Goal: Navigation & Orientation: Find specific page/section

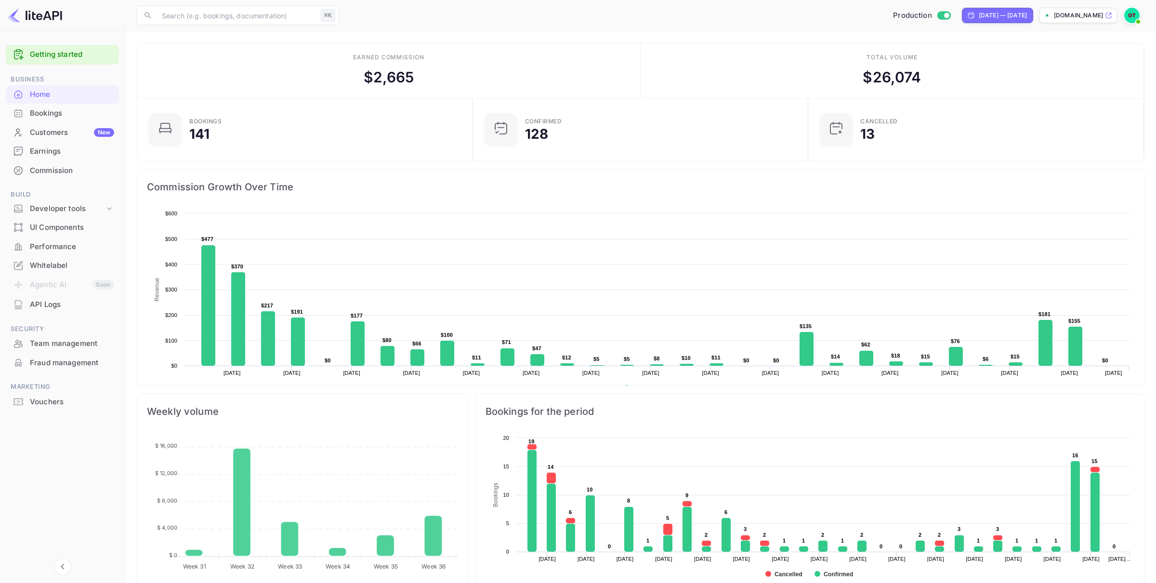
click at [56, 110] on div "Bookings" at bounding box center [72, 113] width 84 height 11
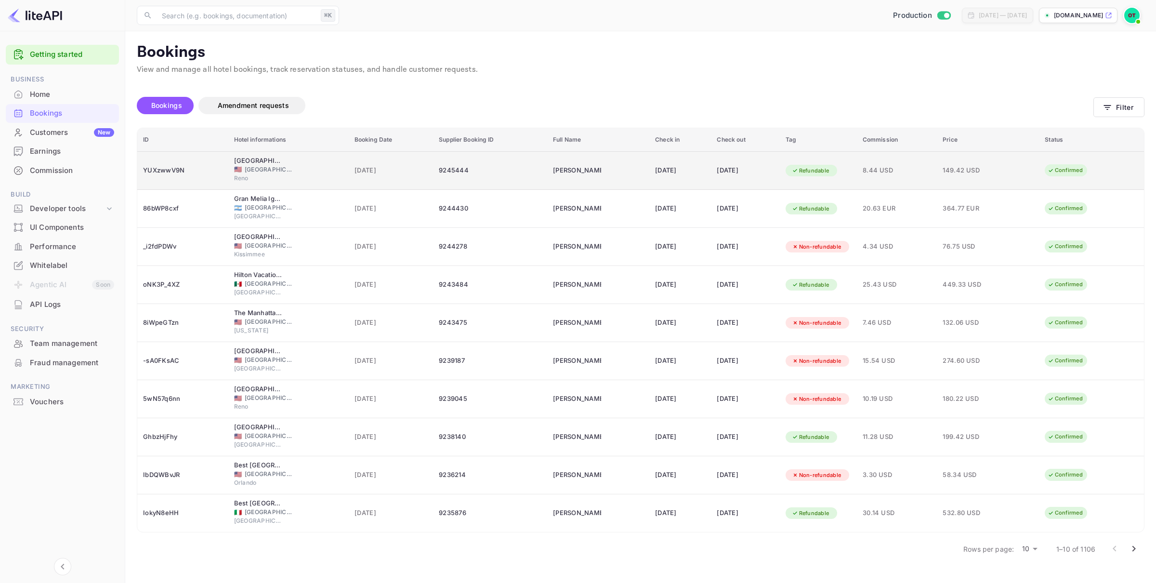
click at [732, 163] on div "07 Sep 2025" at bounding box center [745, 170] width 57 height 15
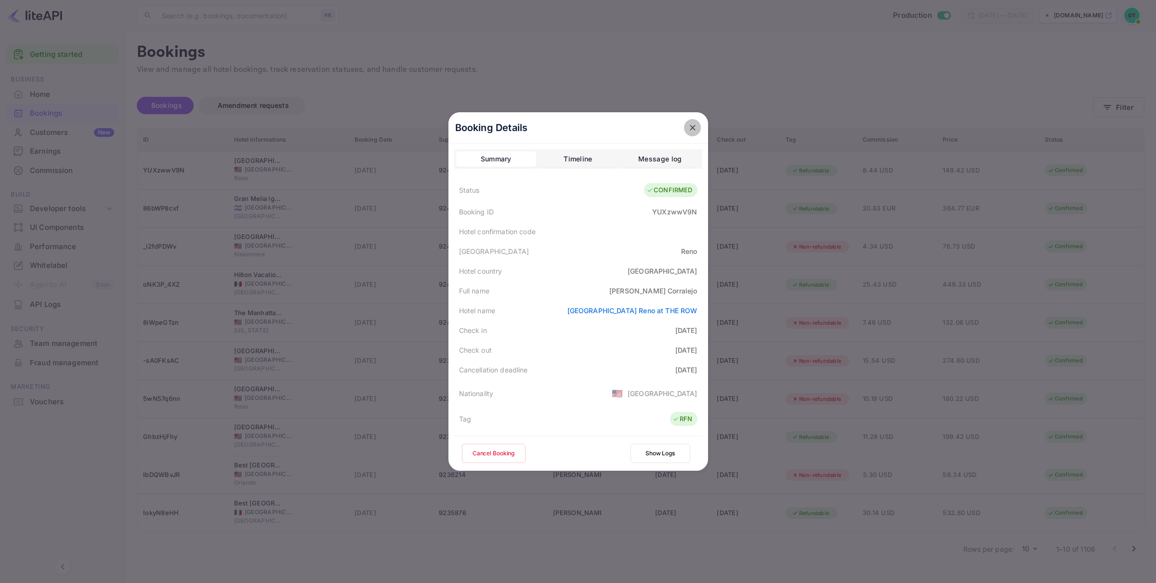
click at [693, 129] on icon "close" at bounding box center [693, 128] width 6 height 6
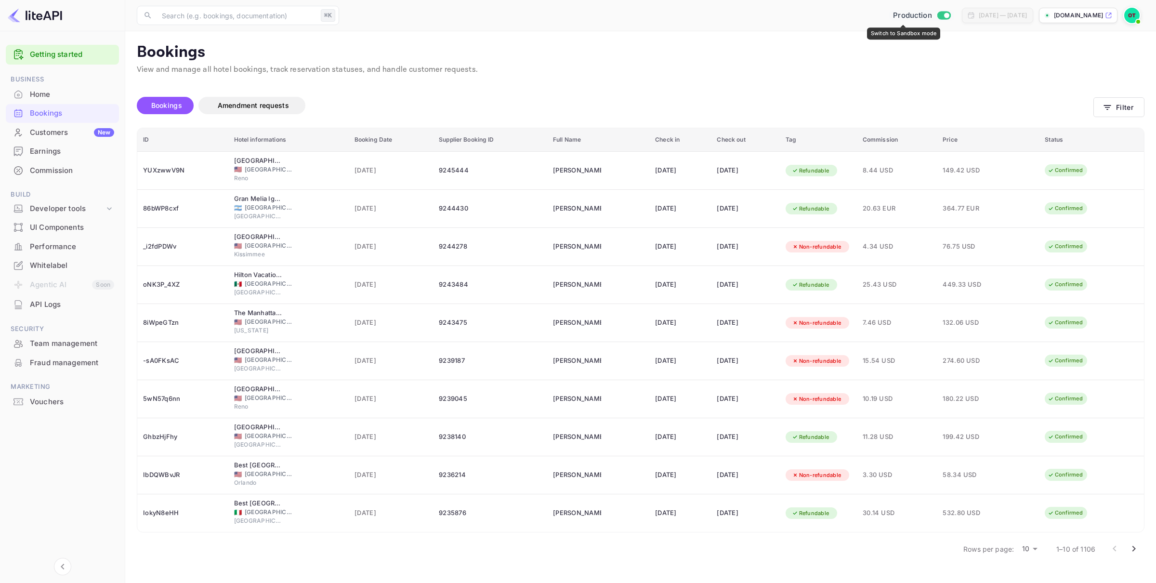
click at [937, 14] on input "Switch to Sandbox mode" at bounding box center [946, 15] width 19 height 6
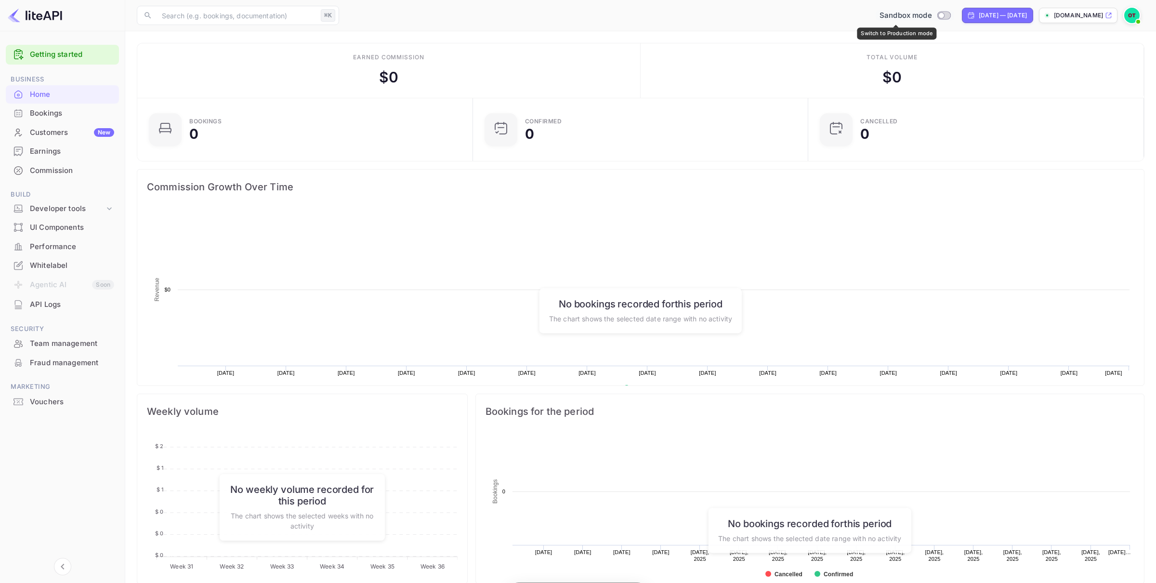
scroll to position [157, 330]
click at [932, 14] on input "Switch to Production mode" at bounding box center [941, 15] width 19 height 6
checkbox input "true"
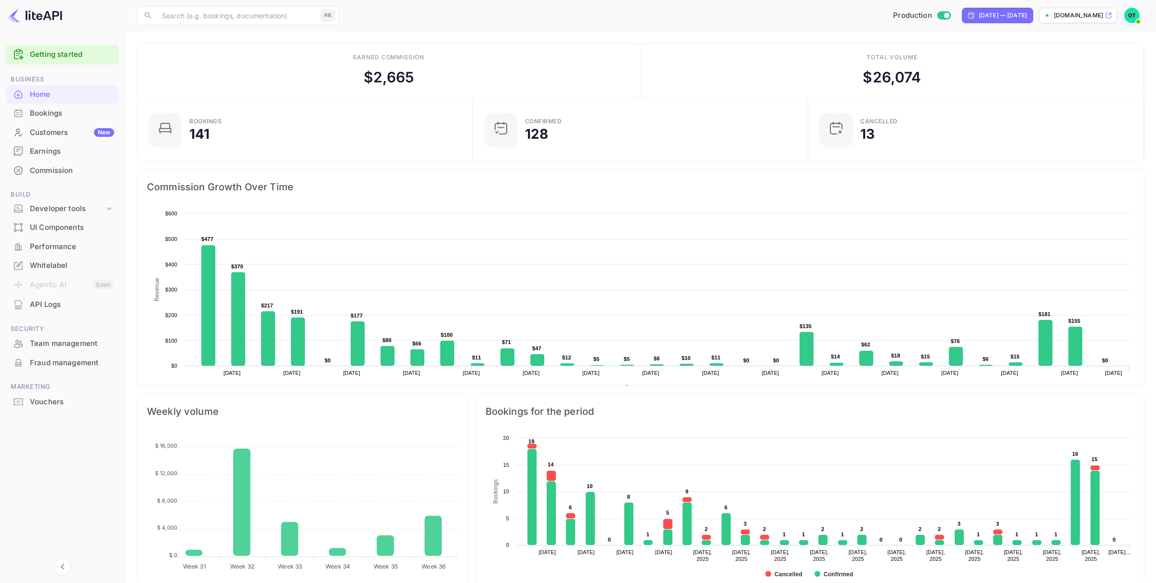
click at [64, 132] on div "Customers New" at bounding box center [72, 132] width 84 height 11
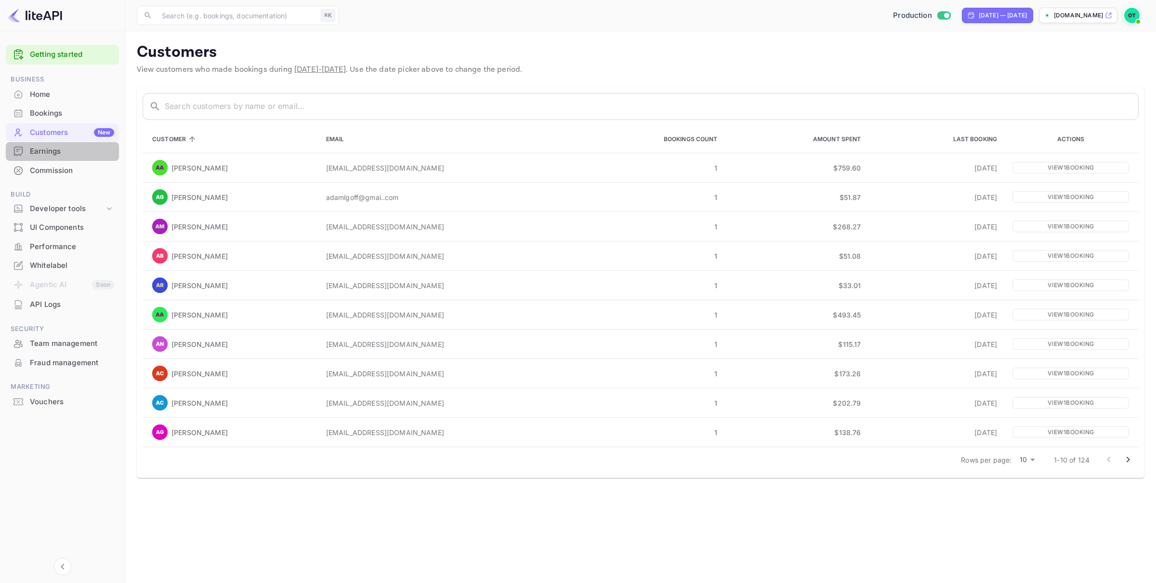
click at [60, 149] on div "Earnings" at bounding box center [72, 151] width 84 height 11
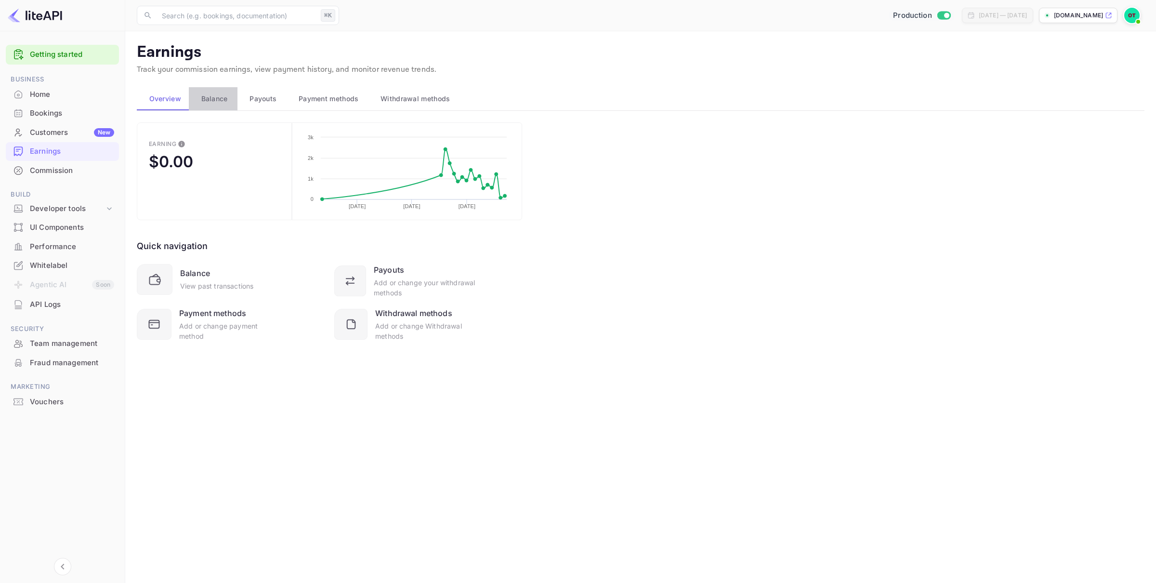
click at [212, 96] on span "Balance" at bounding box center [214, 99] width 26 height 12
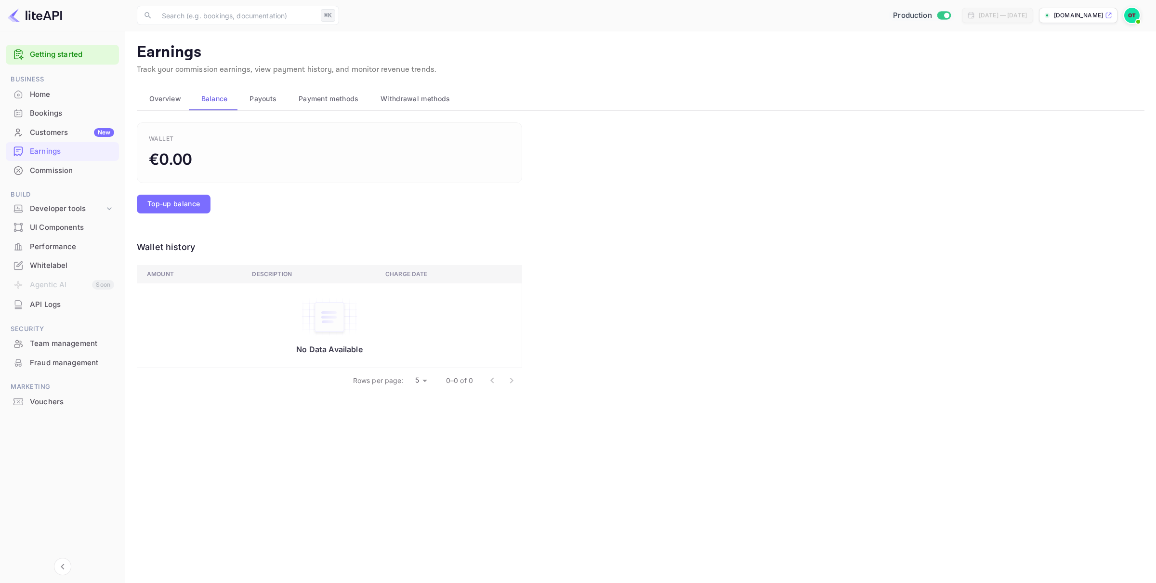
click at [259, 94] on span "Payouts" at bounding box center [263, 99] width 27 height 12
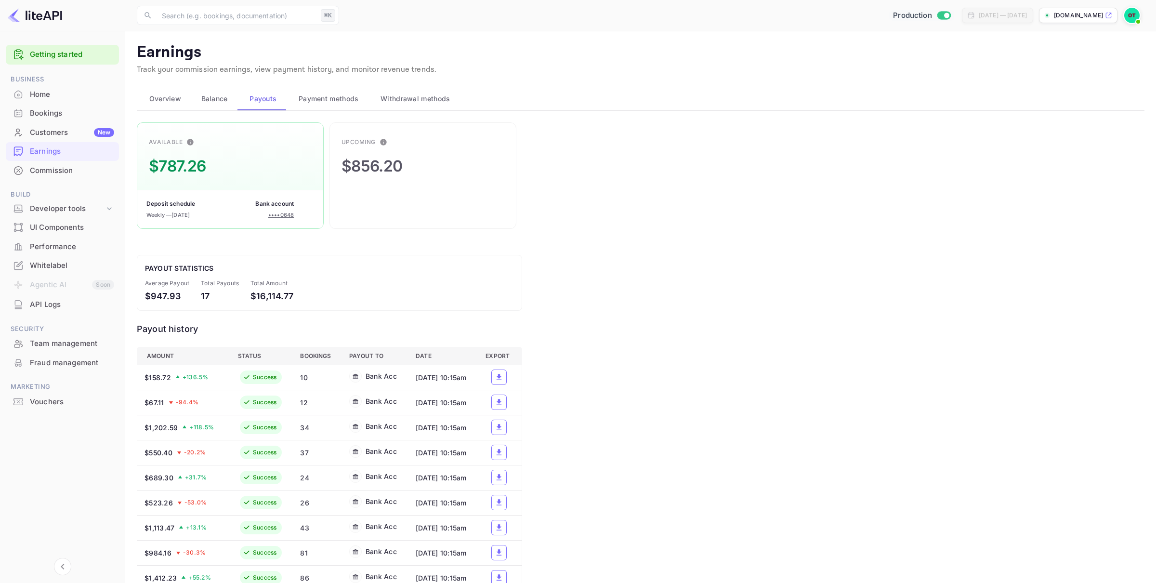
click at [79, 173] on div "Commission" at bounding box center [72, 170] width 84 height 11
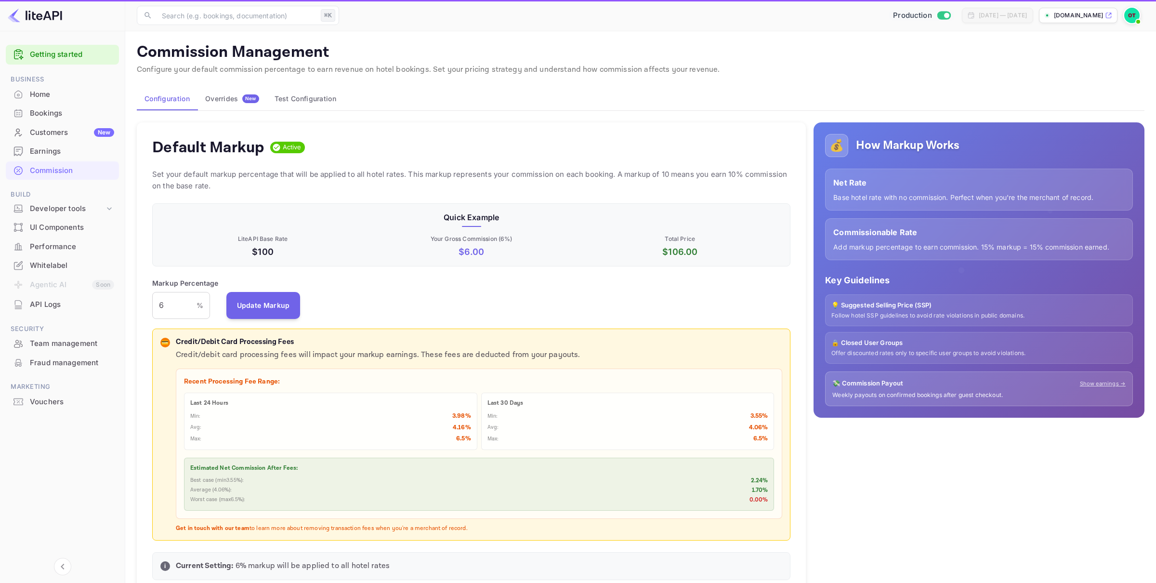
scroll to position [171, 638]
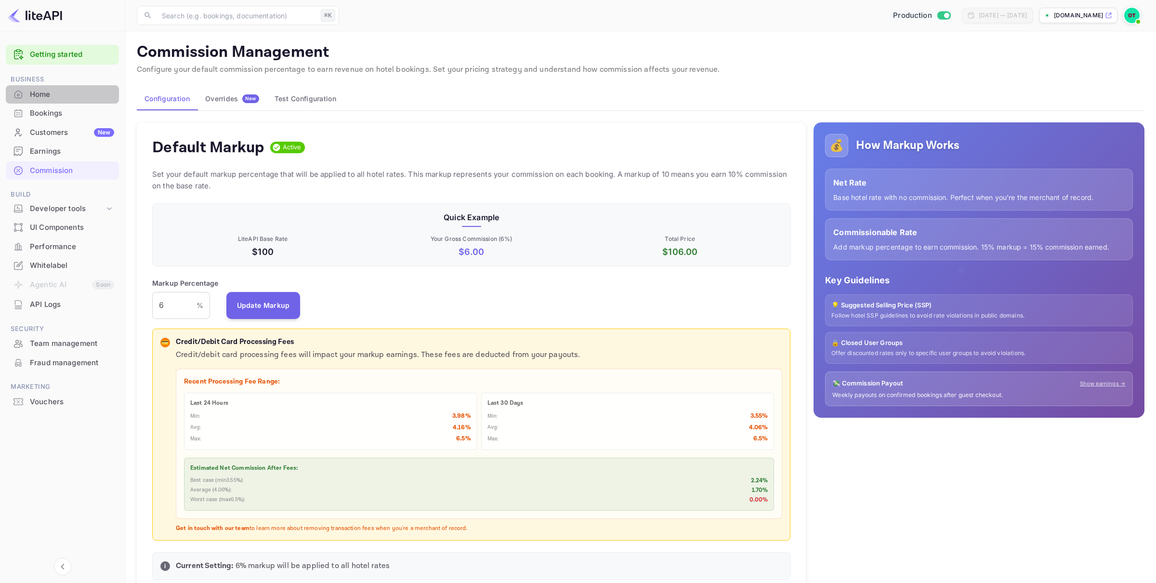
click at [43, 89] on div "Home" at bounding box center [72, 94] width 84 height 11
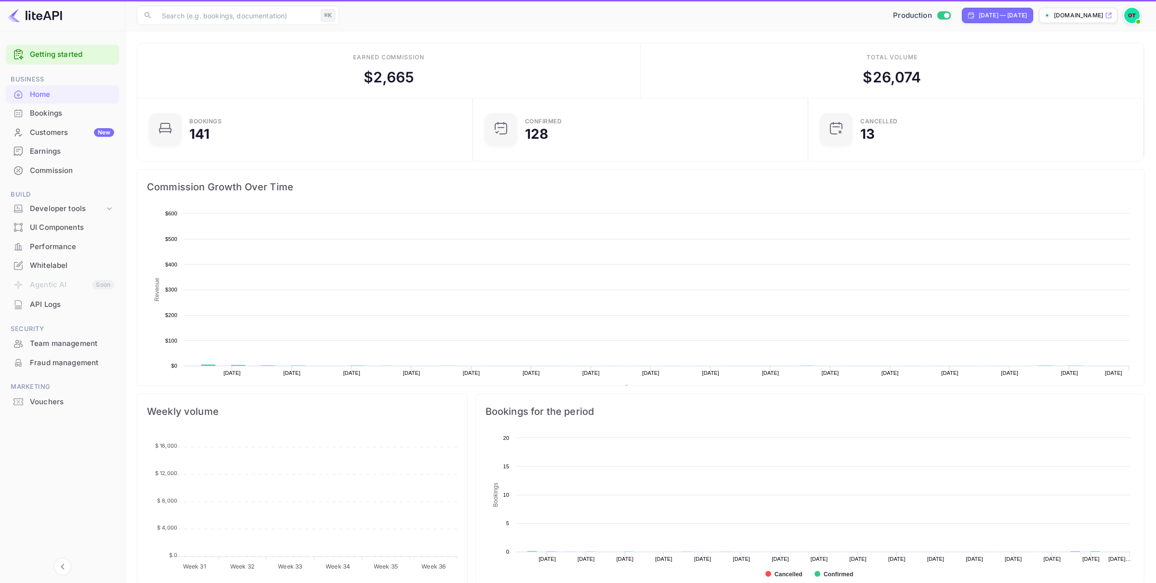
scroll to position [157, 330]
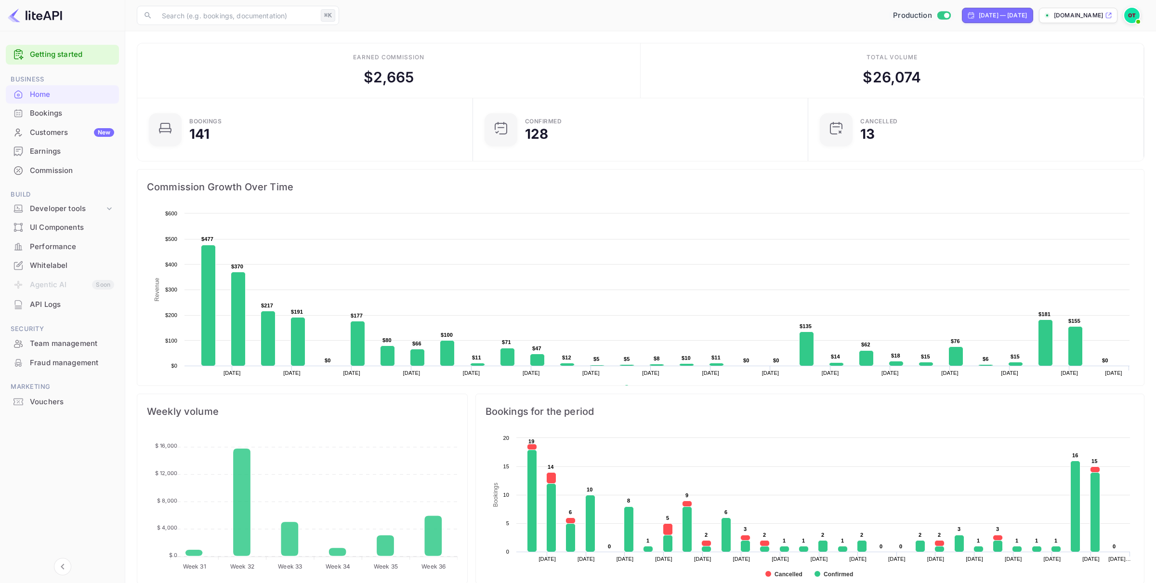
click at [66, 136] on div "Customers New" at bounding box center [72, 132] width 84 height 11
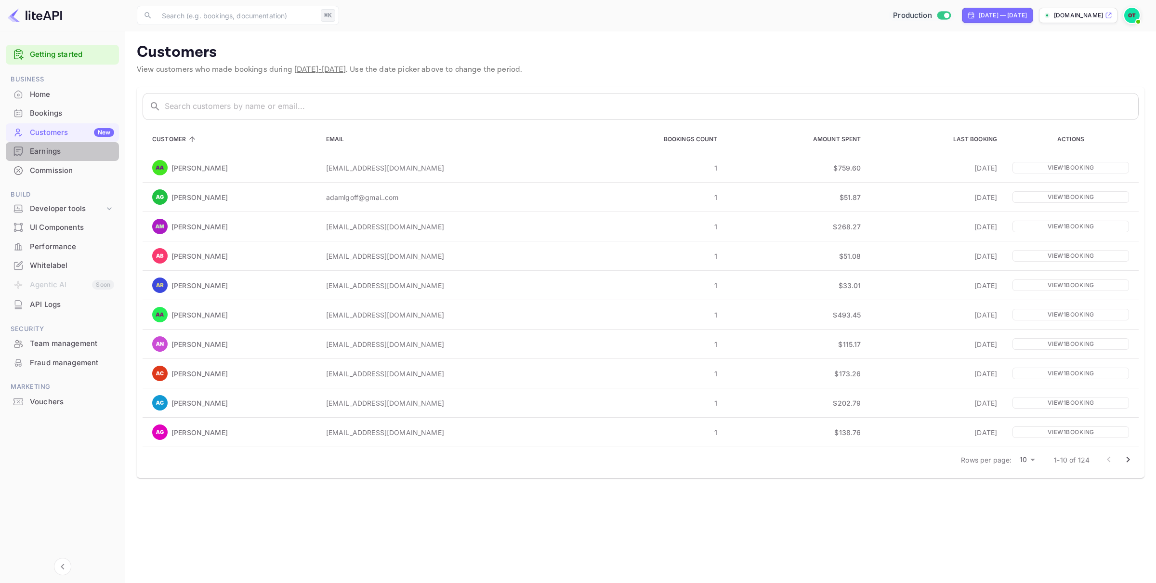
click at [60, 153] on div "Earnings" at bounding box center [72, 151] width 84 height 11
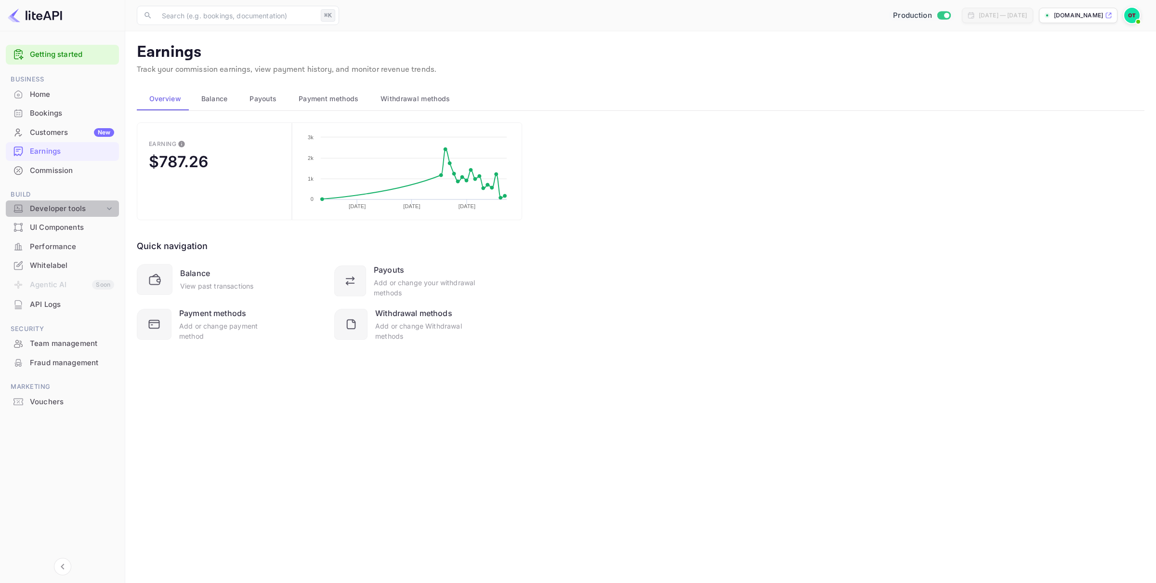
click at [58, 206] on div "Developer tools" at bounding box center [67, 208] width 75 height 11
click at [66, 223] on p "API docs and SDKs" at bounding box center [65, 225] width 63 height 10
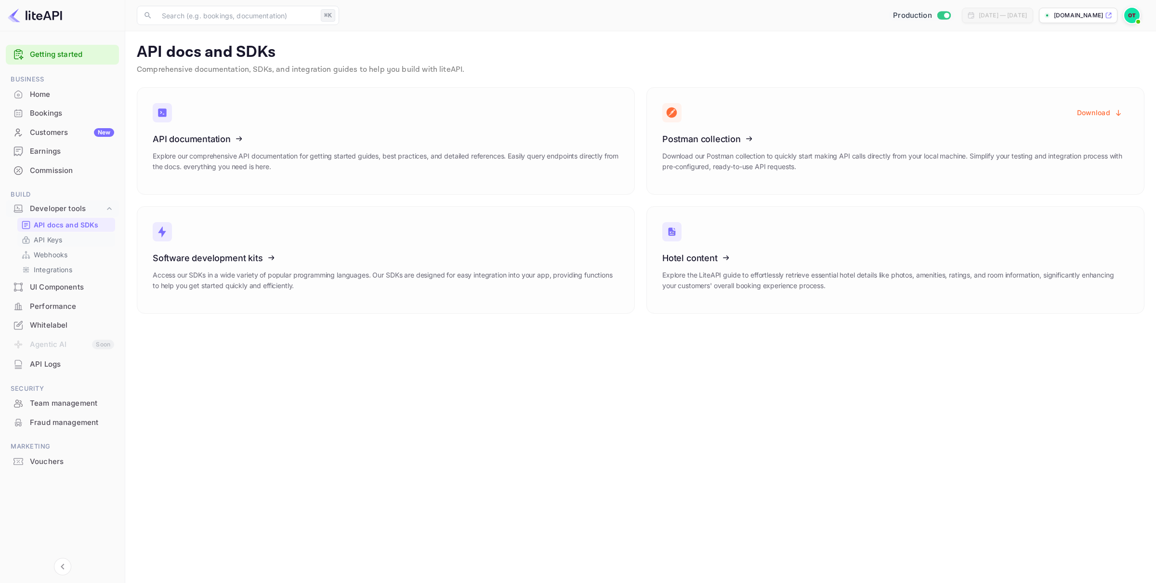
click at [34, 240] on p "API Keys" at bounding box center [48, 240] width 28 height 10
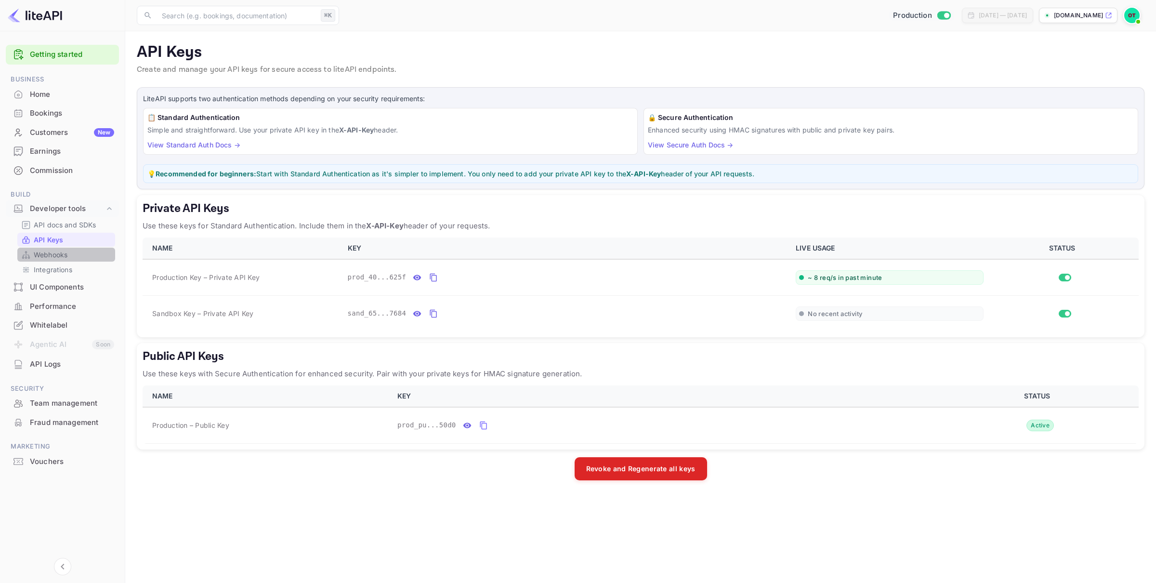
click at [51, 258] on p "Webhooks" at bounding box center [51, 255] width 34 height 10
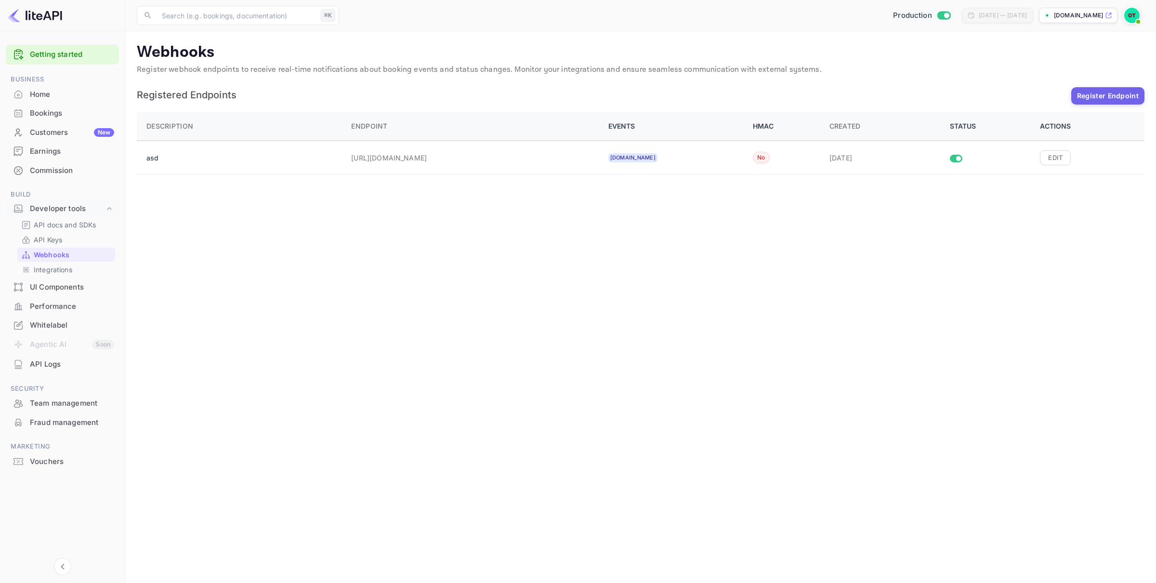
click at [79, 152] on div "Earnings" at bounding box center [72, 151] width 84 height 11
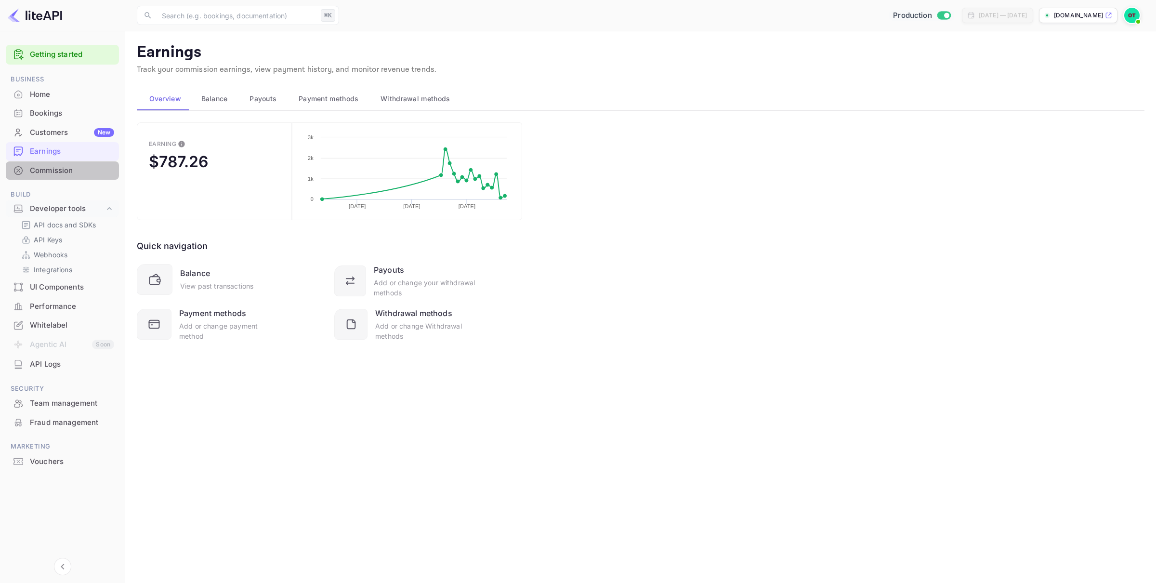
click at [61, 169] on div "Commission" at bounding box center [72, 170] width 84 height 11
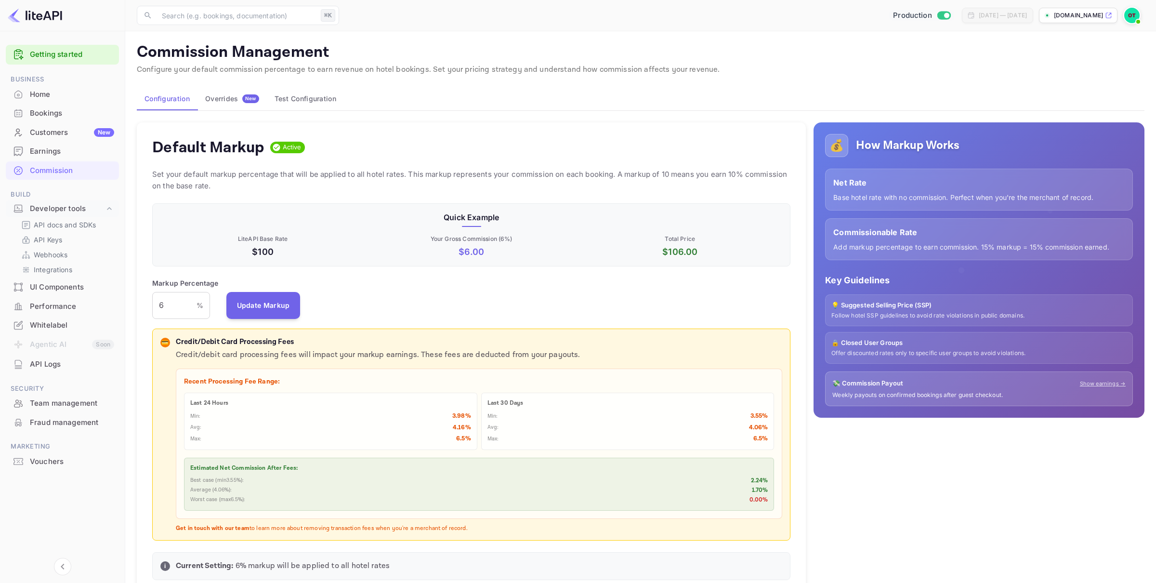
scroll to position [171, 638]
click at [218, 97] on div "Overrides New" at bounding box center [232, 98] width 54 height 9
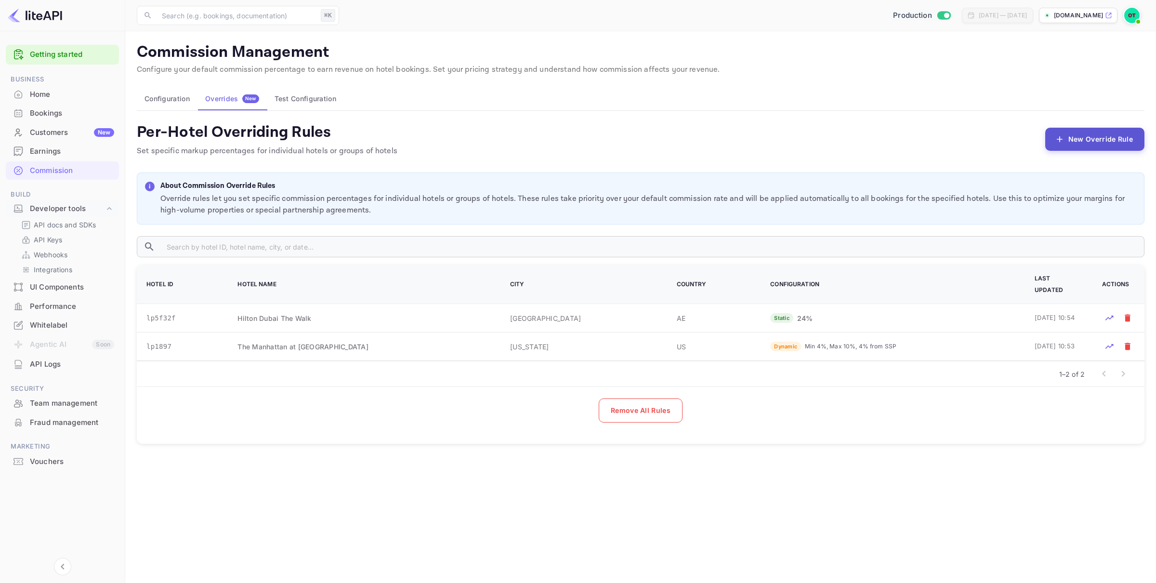
click at [1090, 145] on button "New Override Rule" at bounding box center [1094, 139] width 99 height 23
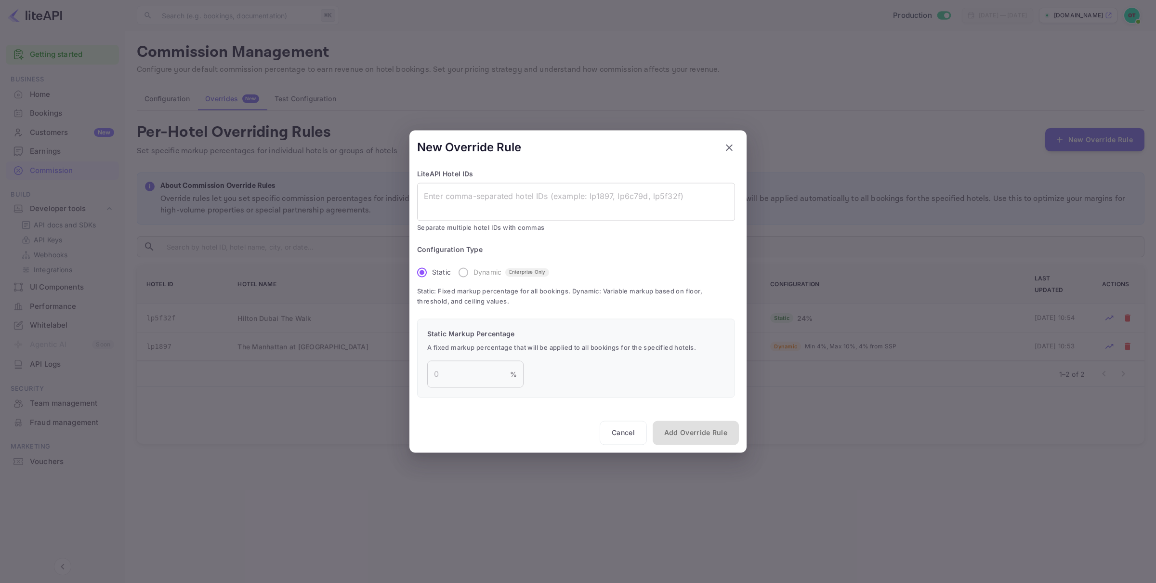
click at [465, 273] on label "Dynamic Enterprise Only" at bounding box center [501, 272] width 96 height 20
drag, startPoint x: 477, startPoint y: 377, endPoint x: 445, endPoint y: 374, distance: 32.9
click at [451, 375] on input "number" at bounding box center [468, 374] width 83 height 27
click at [732, 147] on icon "button" at bounding box center [729, 148] width 12 height 12
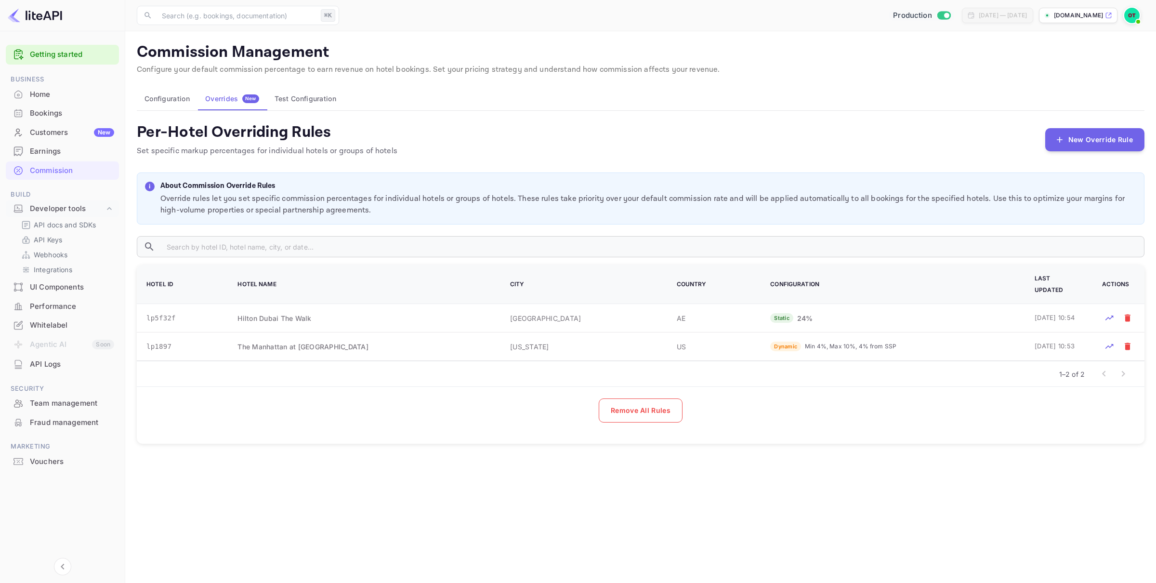
click at [323, 99] on button "Test Configuration" at bounding box center [305, 98] width 77 height 23
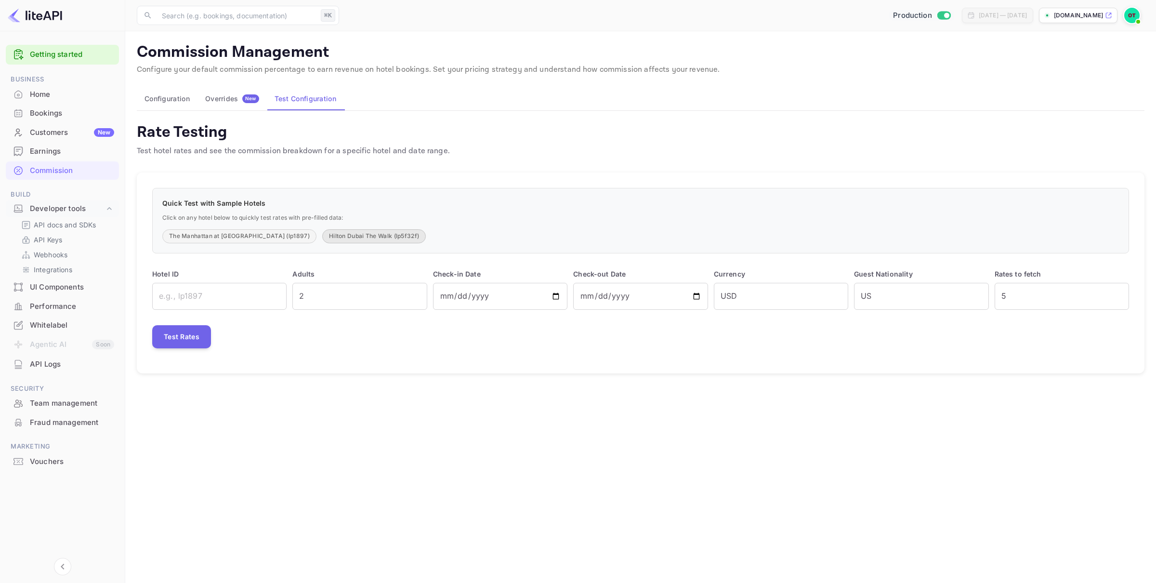
click at [339, 237] on button "Hilton Dubai The Walk (lp5f32f)" at bounding box center [374, 236] width 104 height 14
type input "lp5f32f"
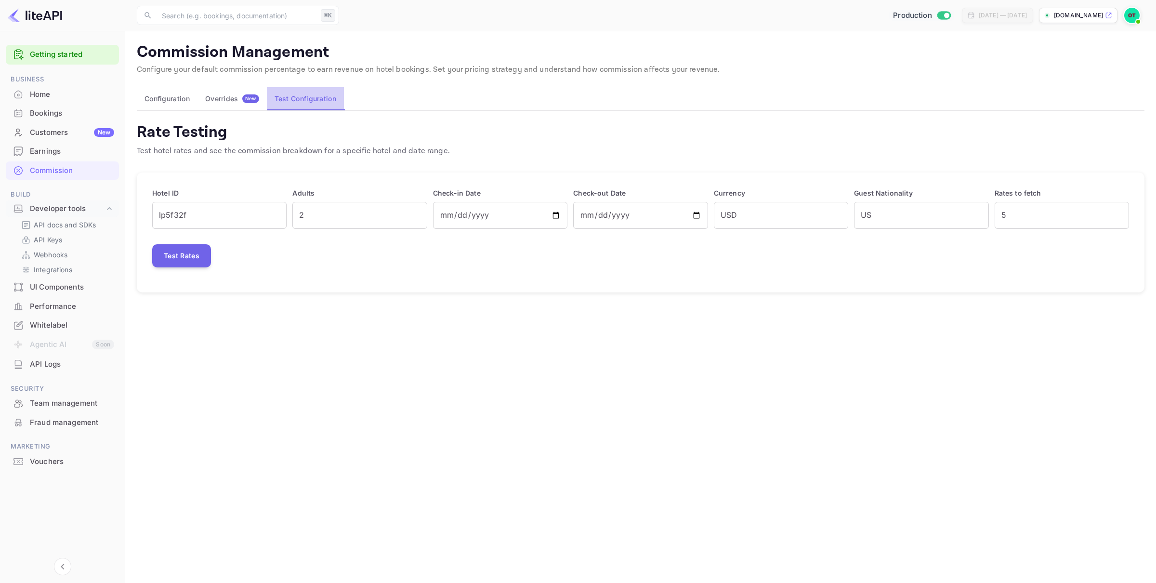
click at [314, 104] on button "Test Configuration" at bounding box center [305, 98] width 77 height 23
click at [238, 101] on div "Overrides New" at bounding box center [232, 98] width 54 height 9
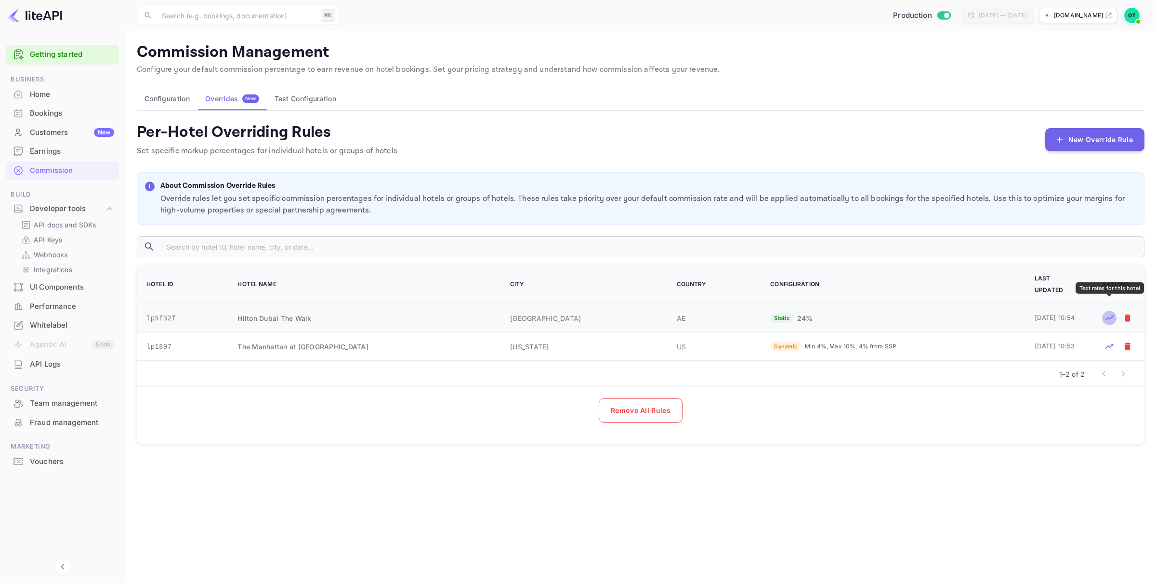
click at [1107, 313] on icon "Test rates for this hotel" at bounding box center [1109, 318] width 10 height 10
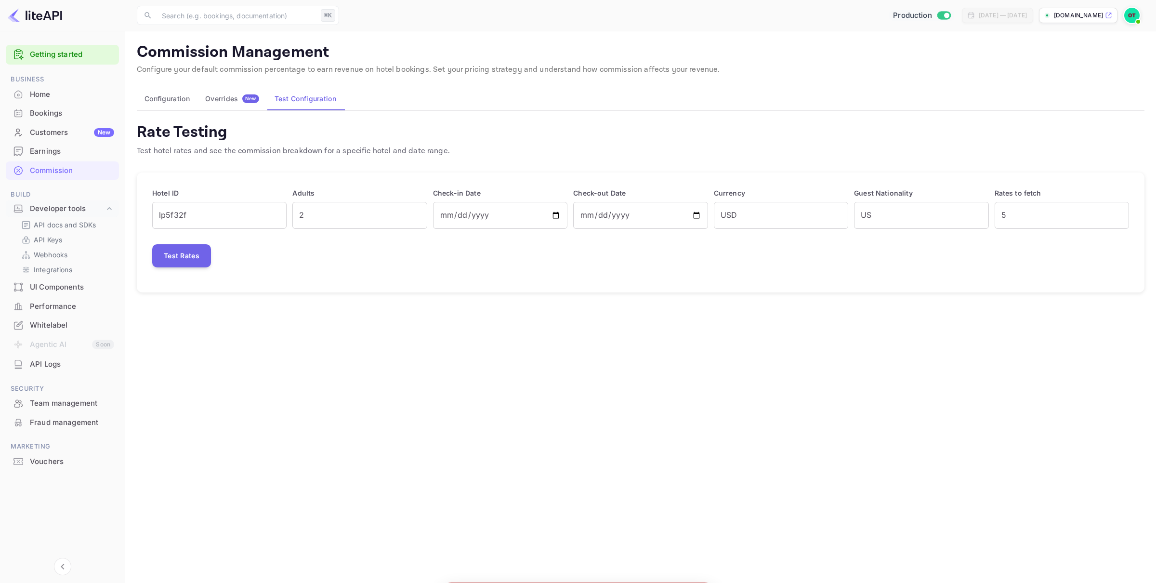
click at [691, 556] on main "Commission Management Configure your default commission percentage to earn reve…" at bounding box center [640, 307] width 1031 height 552
click at [187, 256] on button "Test Rates" at bounding box center [181, 255] width 59 height 23
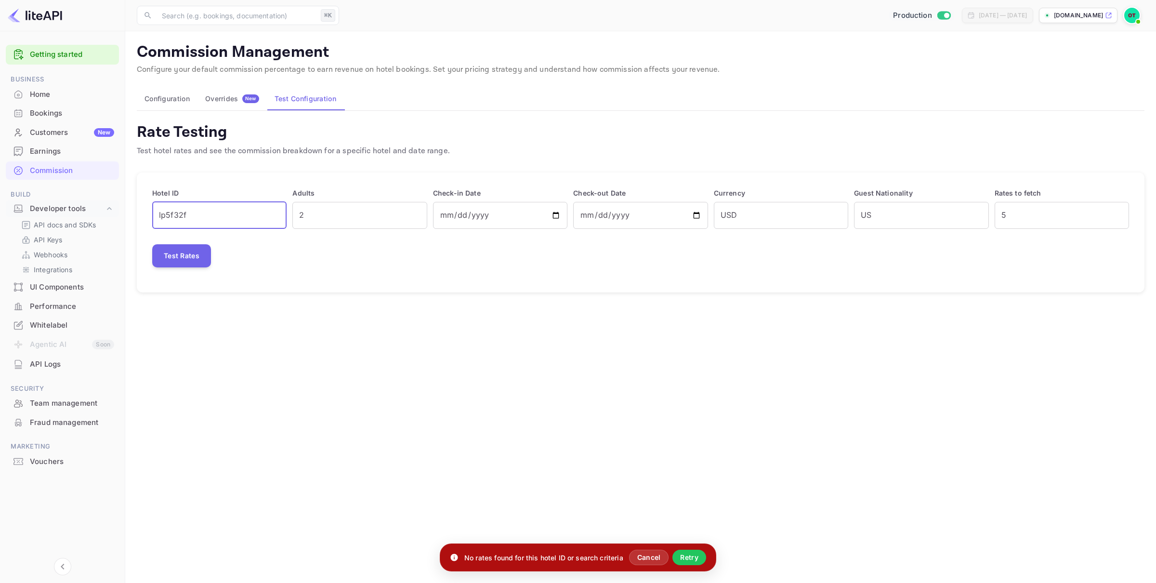
click at [228, 210] on input "lp5f32f" at bounding box center [219, 215] width 134 height 27
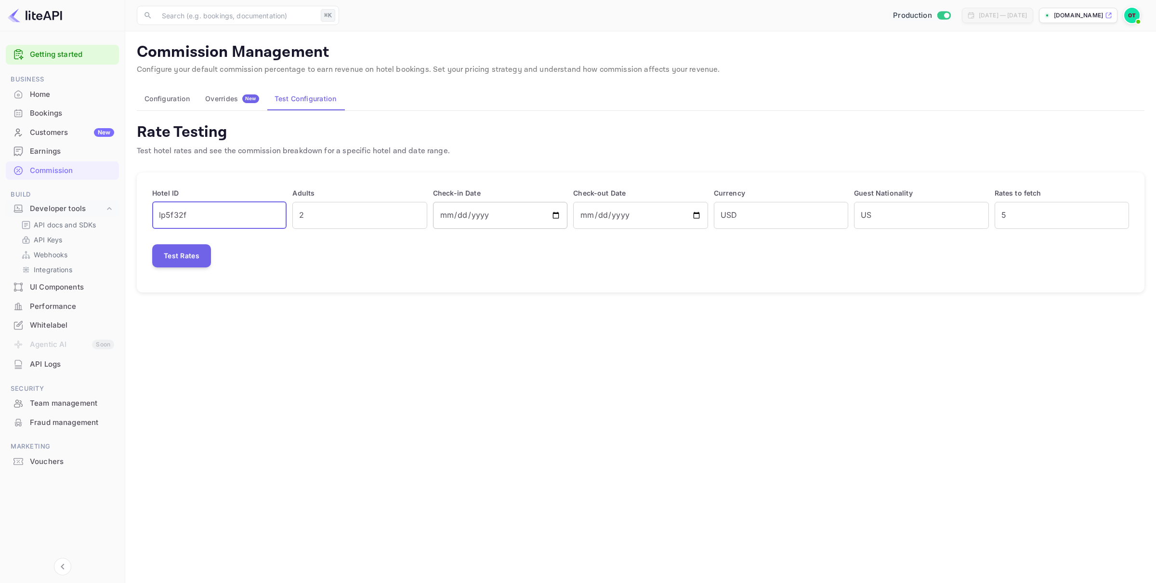
click at [553, 213] on input "2025-10-03" at bounding box center [500, 215] width 134 height 27
type input "2025-10-21"
type input "2025-10-22"
type input "2025-10-21"
click at [170, 252] on button "Test Rates" at bounding box center [181, 255] width 59 height 23
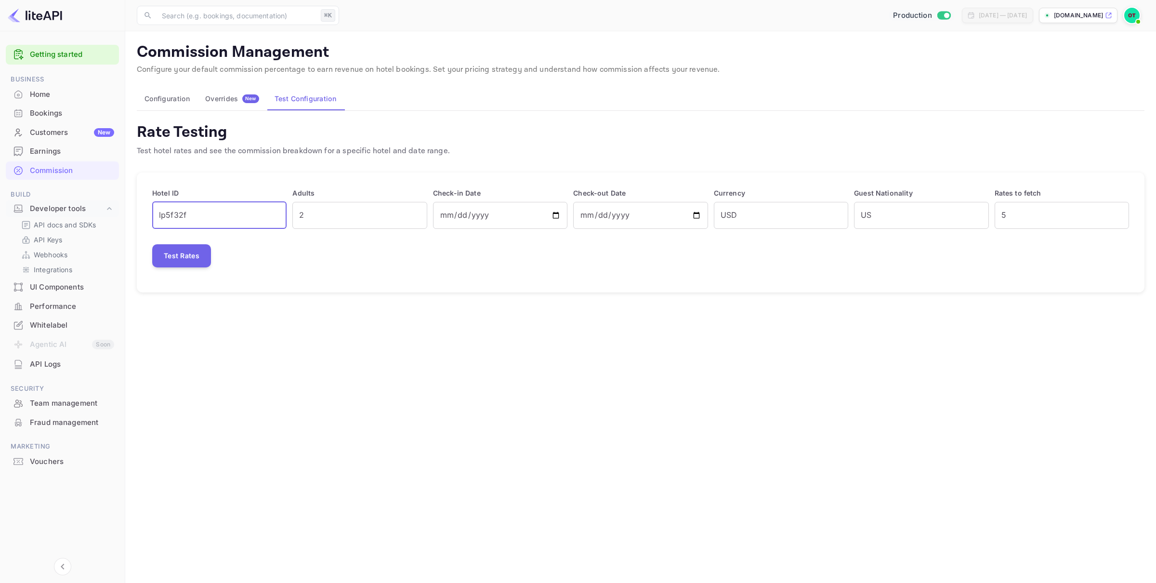
drag, startPoint x: 228, startPoint y: 214, endPoint x: 127, endPoint y: 208, distance: 101.8
click at [126, 209] on main "Commission Management Configure your default commission percentage to earn reve…" at bounding box center [640, 307] width 1031 height 552
type input "lp1897"
click at [185, 259] on button "Test Rates" at bounding box center [181, 255] width 59 height 23
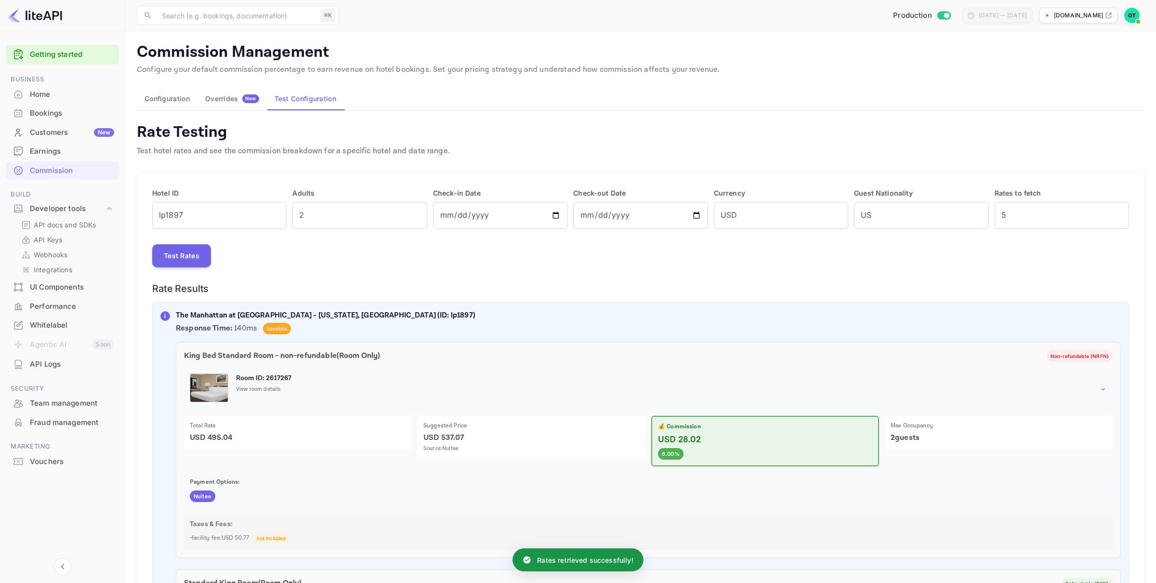
click at [234, 99] on div "Overrides New" at bounding box center [232, 98] width 54 height 9
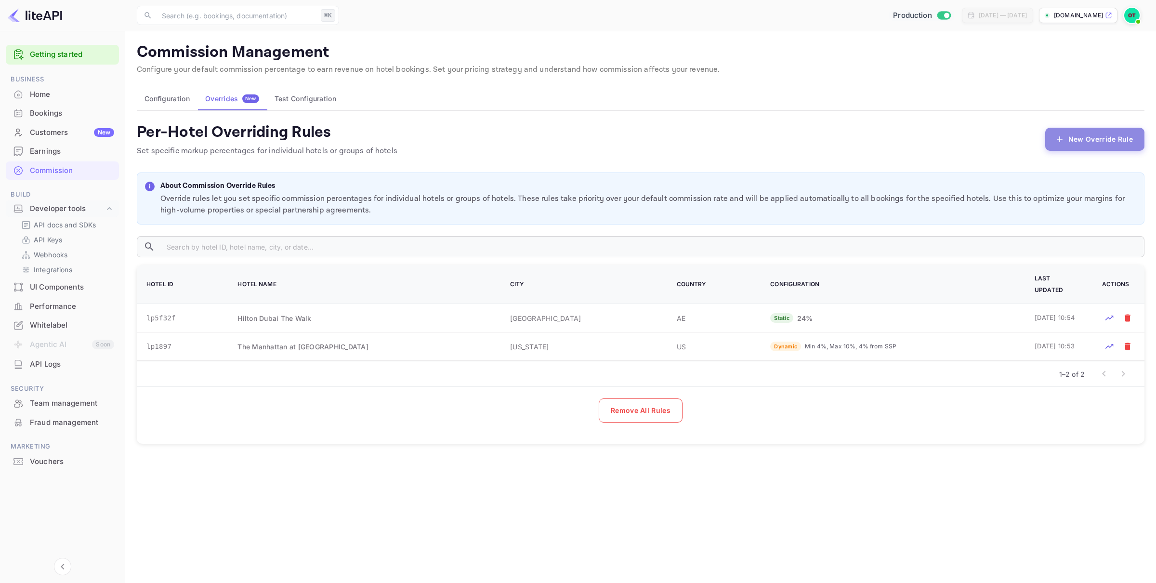
click at [1077, 141] on button "New Override Rule" at bounding box center [1094, 139] width 99 height 23
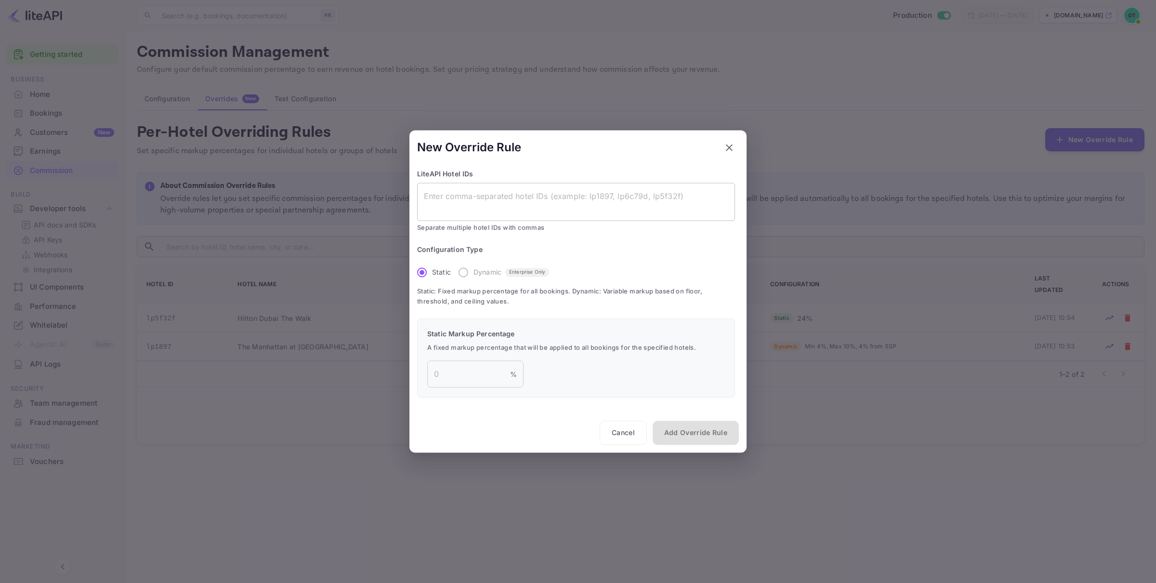
click at [463, 203] on textarea at bounding box center [576, 202] width 304 height 22
paste textarea "lp1897"
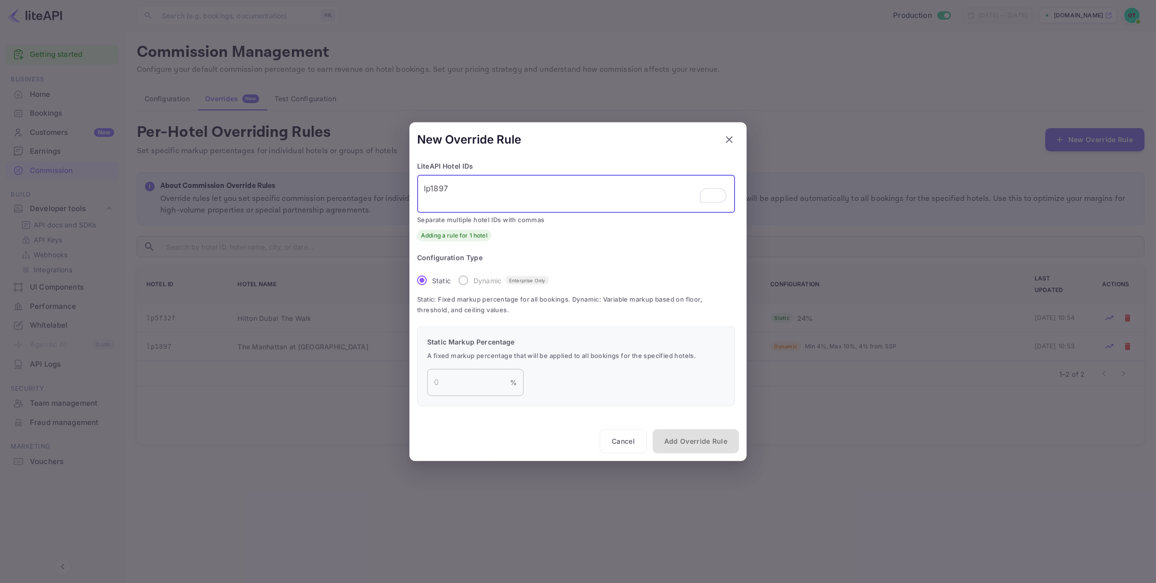
type textarea "lp1897"
click at [476, 385] on input "number" at bounding box center [468, 381] width 83 height 27
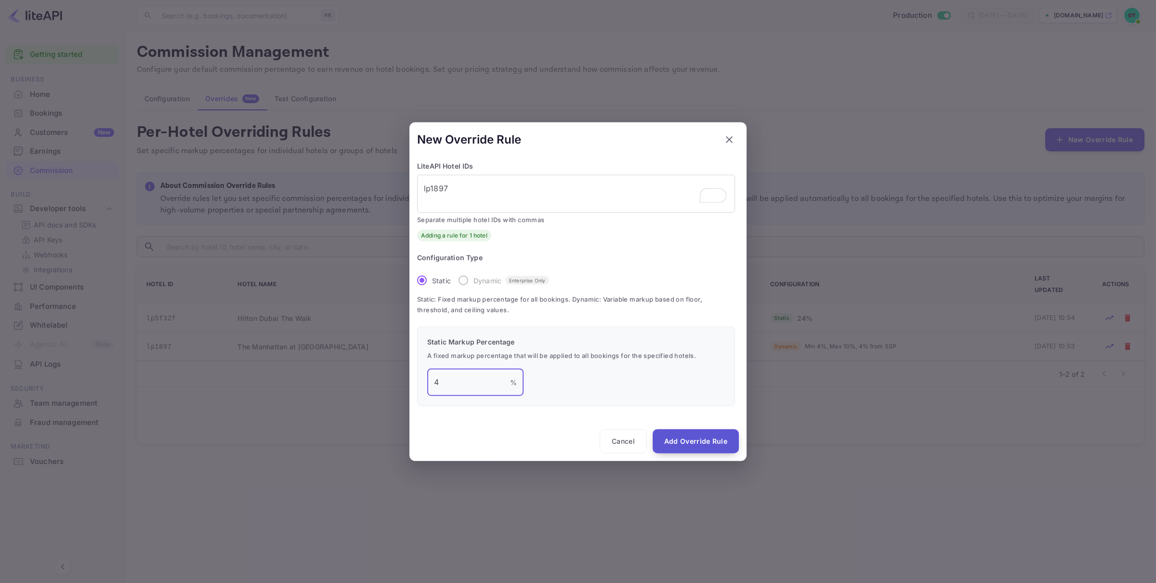
type input "4"
click at [692, 441] on button "Add Override Rule" at bounding box center [696, 441] width 86 height 24
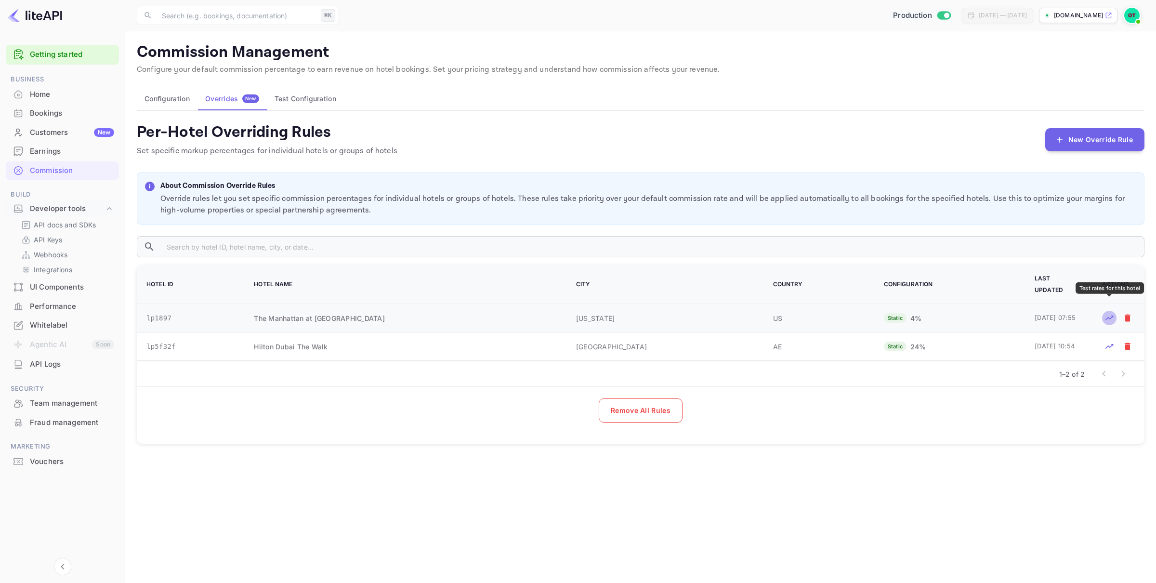
click at [1106, 313] on icon "Test rates for this hotel" at bounding box center [1109, 318] width 10 height 10
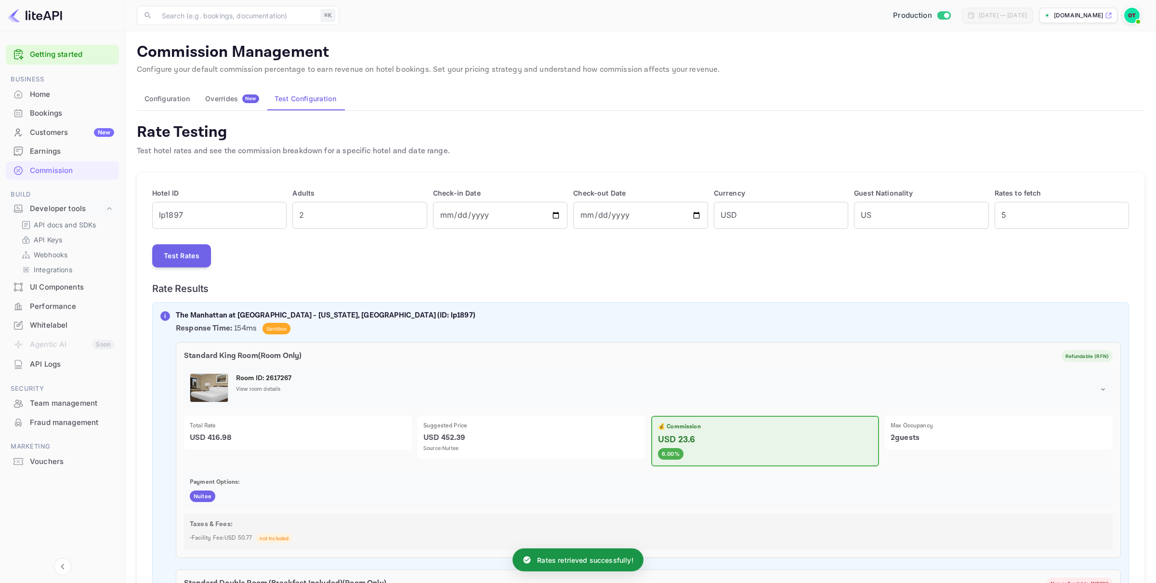
click at [223, 101] on div "Overrides New" at bounding box center [232, 98] width 54 height 9
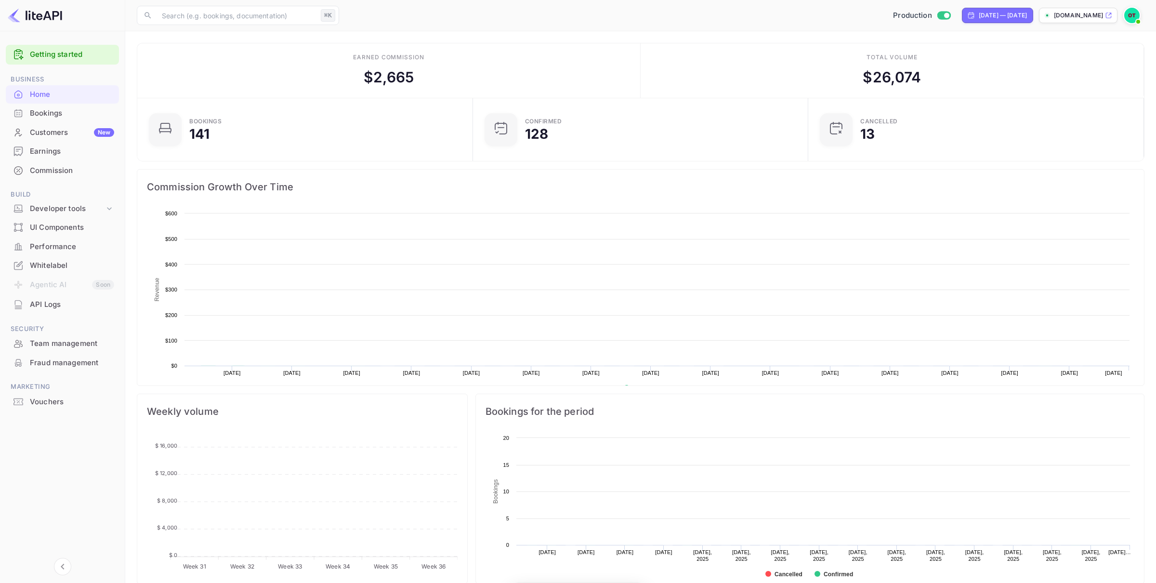
scroll to position [0, 0]
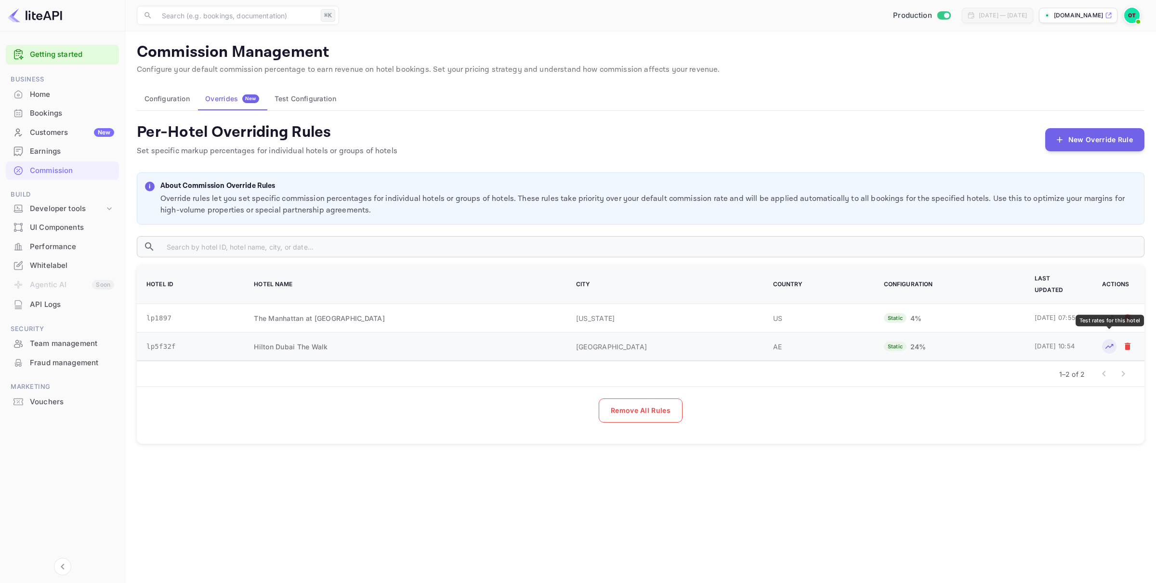
click at [1110, 344] on icon "Test rates for this hotel" at bounding box center [1109, 346] width 8 height 5
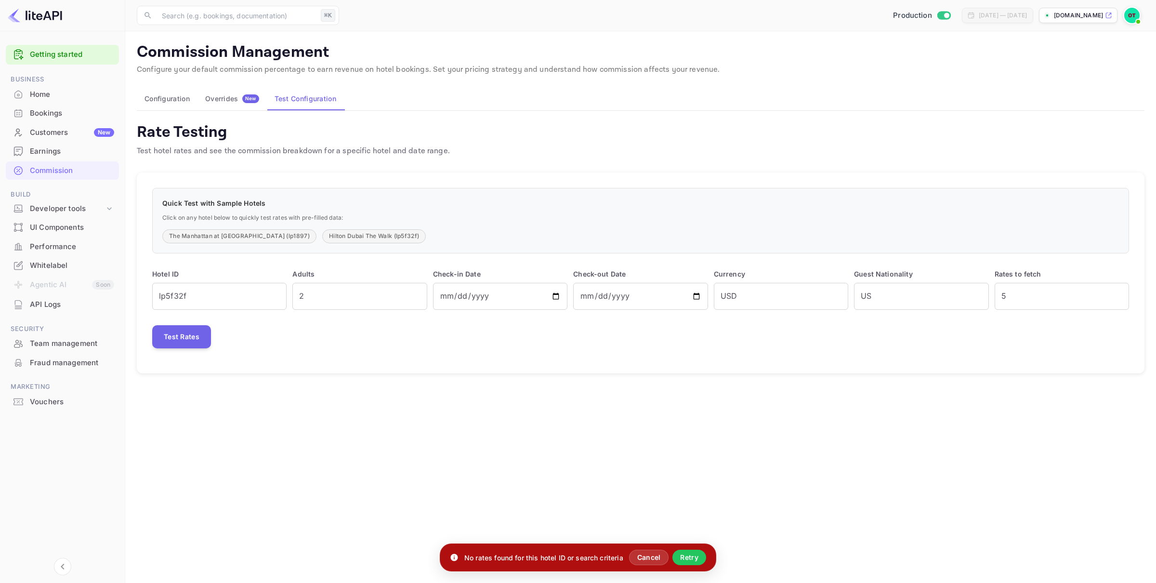
click at [211, 92] on button "Overrides New" at bounding box center [231, 98] width 69 height 23
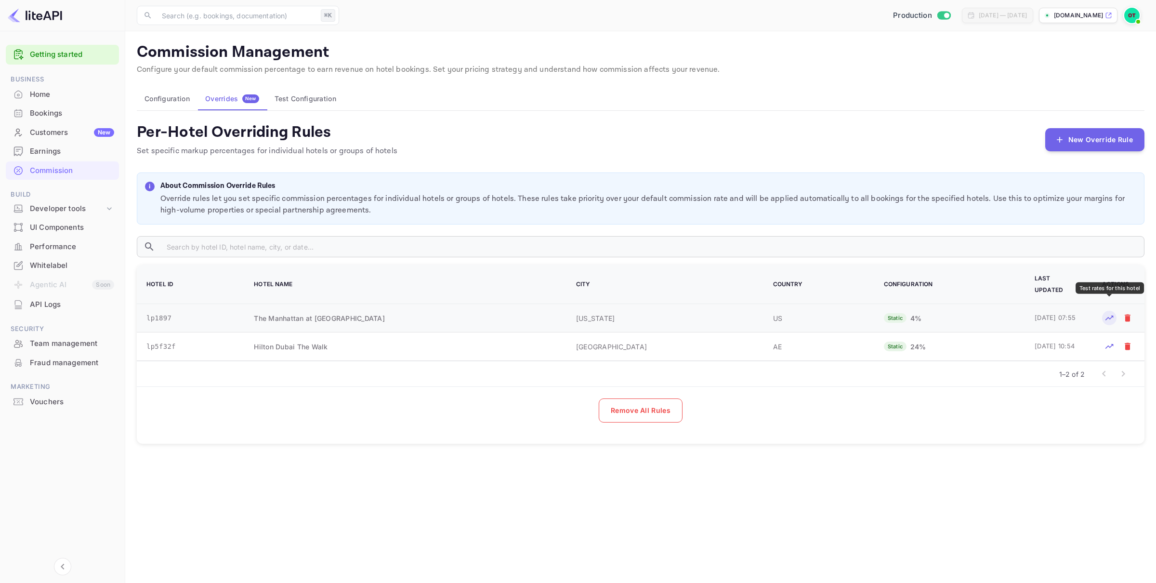
click at [1111, 313] on icon "Test rates for this hotel" at bounding box center [1109, 318] width 10 height 10
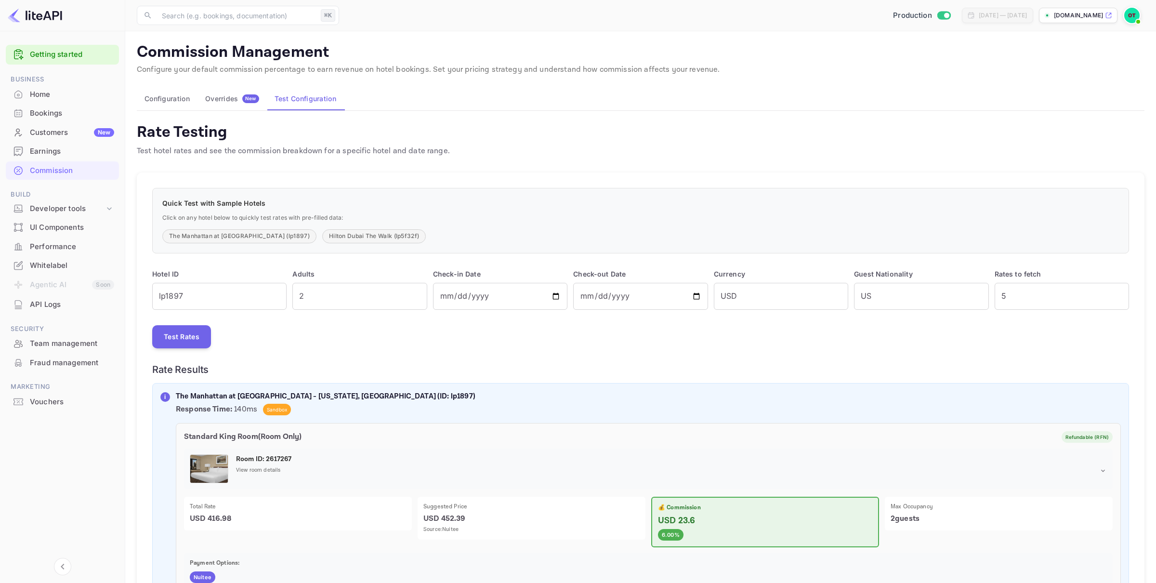
click at [231, 99] on div "Overrides New" at bounding box center [232, 98] width 54 height 9
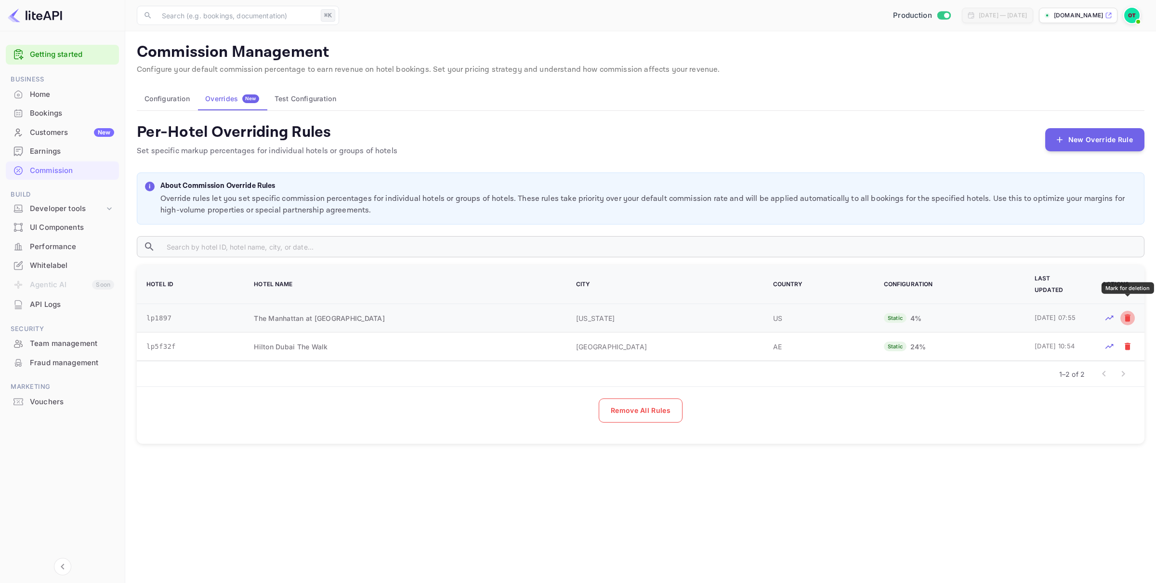
click at [1131, 313] on icon "Mark for deletion" at bounding box center [1128, 318] width 10 height 10
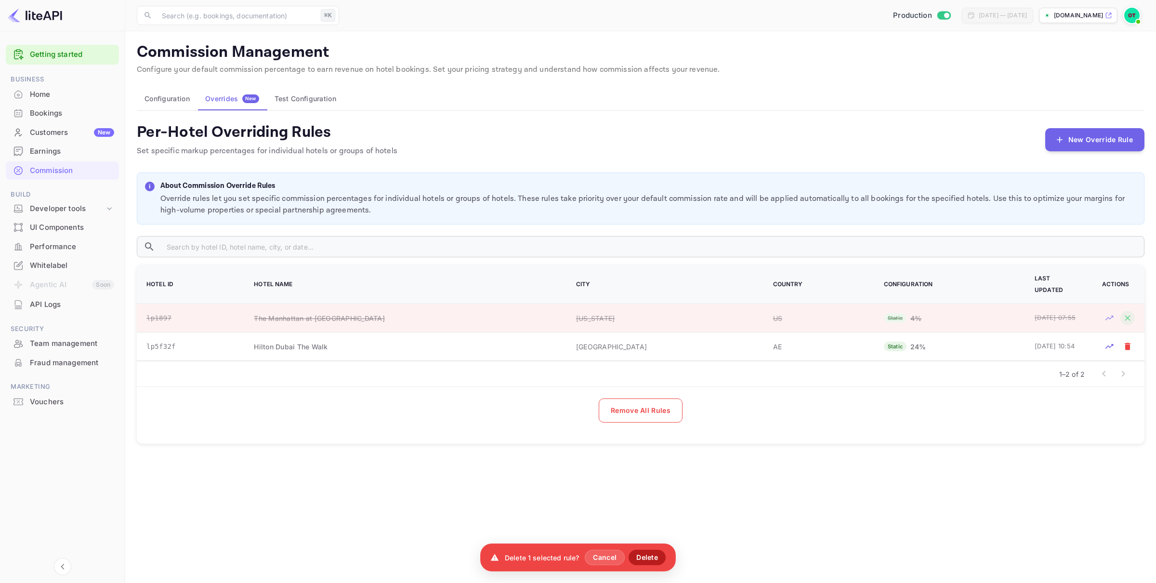
click at [648, 556] on button "Delete" at bounding box center [647, 557] width 37 height 15
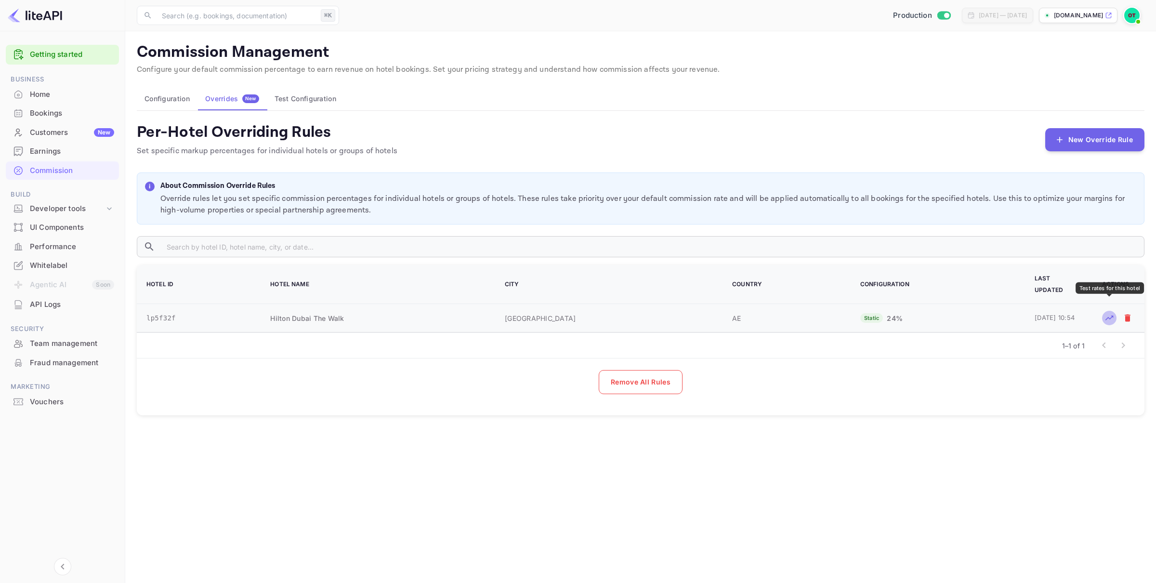
click at [1109, 316] on icon "Test rates for this hotel" at bounding box center [1109, 318] width 8 height 5
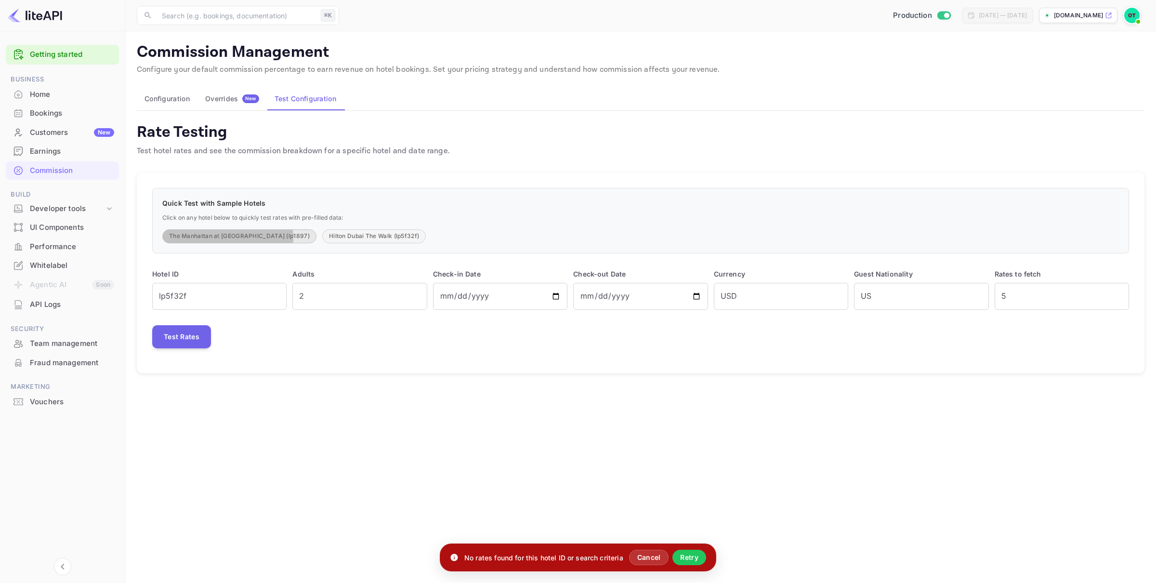
click at [225, 238] on button "The Manhattan at Times Square (lp1897)" at bounding box center [239, 236] width 154 height 14
type input "lp1897"
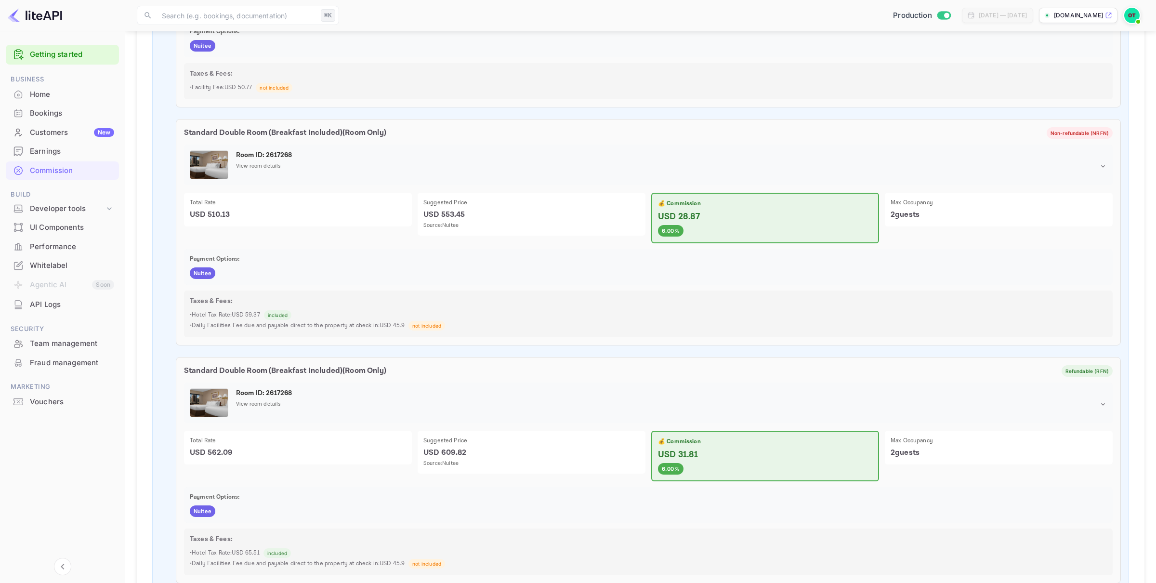
scroll to position [507, 0]
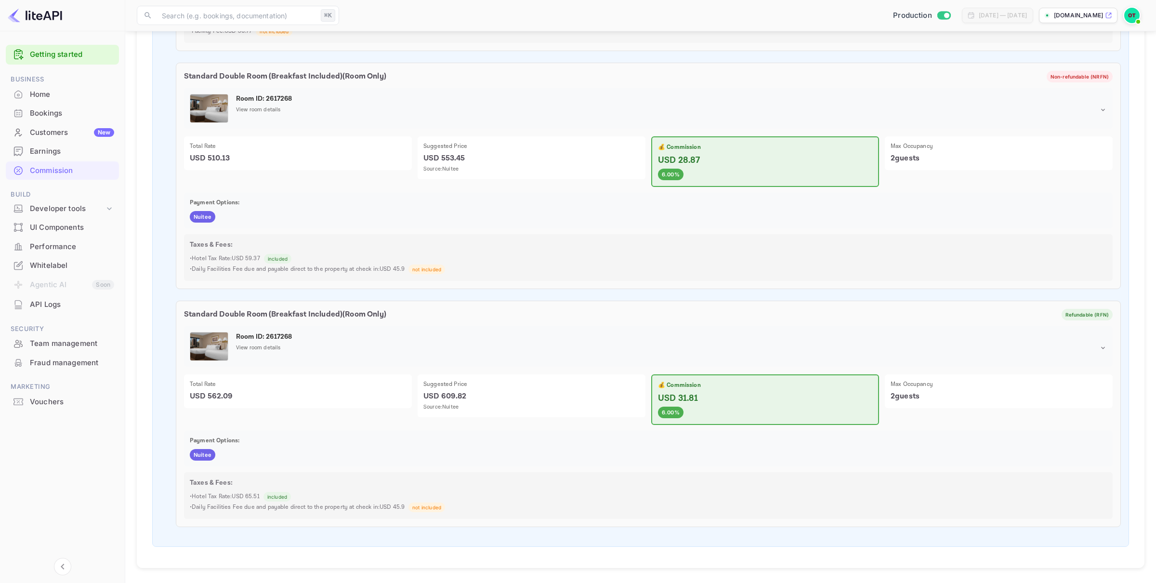
click at [1131, 19] on img at bounding box center [1131, 15] width 15 height 15
click at [1077, 72] on div "Settings" at bounding box center [1085, 76] width 111 height 23
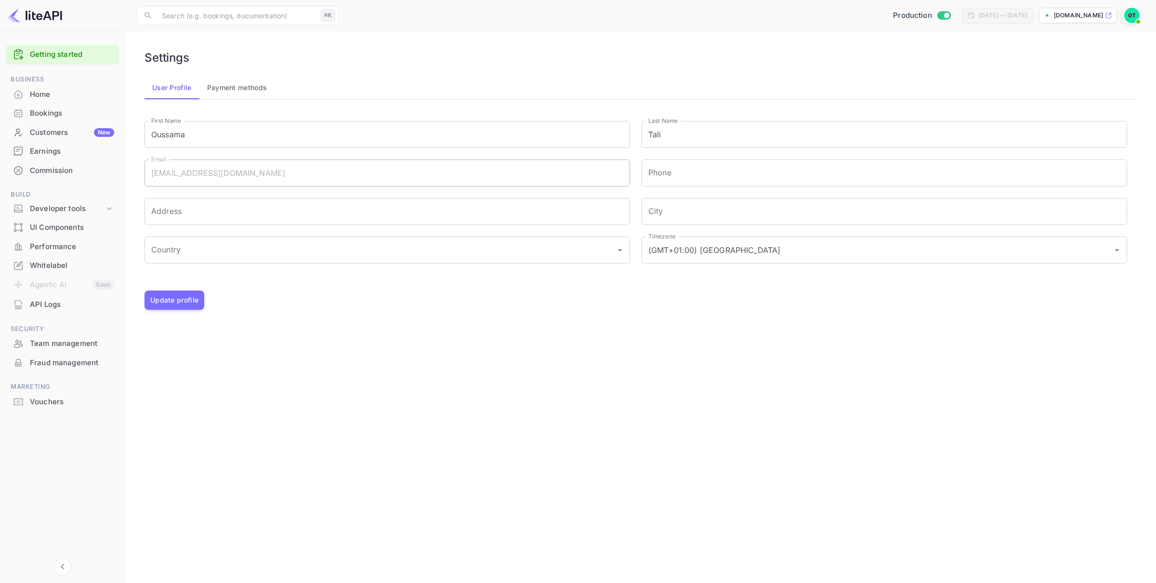
click at [266, 82] on button "Payment methods" at bounding box center [237, 87] width 76 height 23
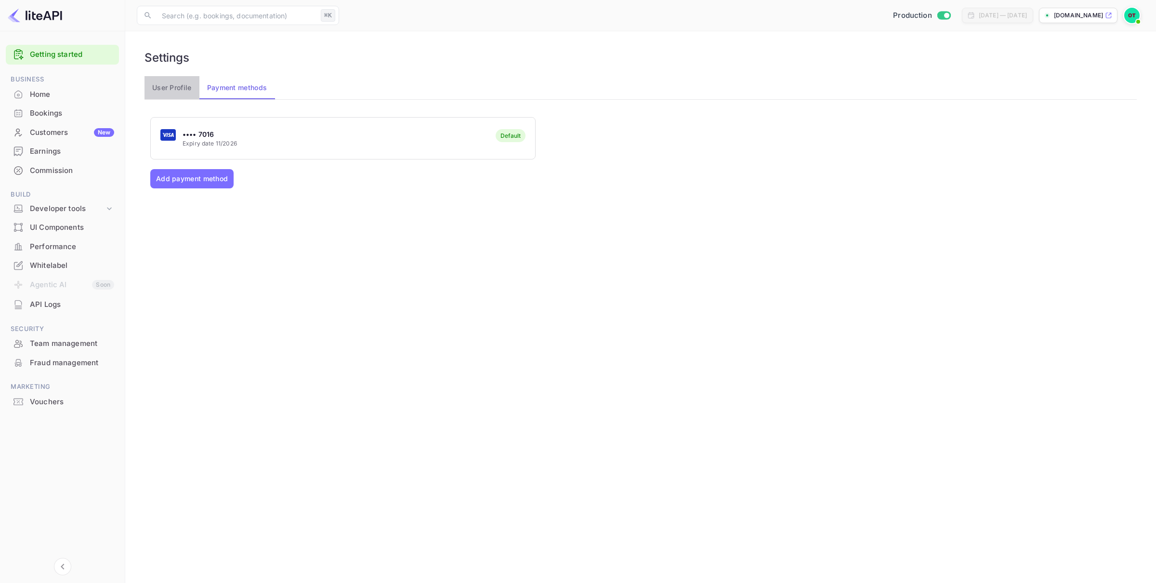
drag, startPoint x: 181, startPoint y: 81, endPoint x: 447, endPoint y: 67, distance: 266.8
click at [183, 80] on button "User Profile" at bounding box center [172, 87] width 55 height 23
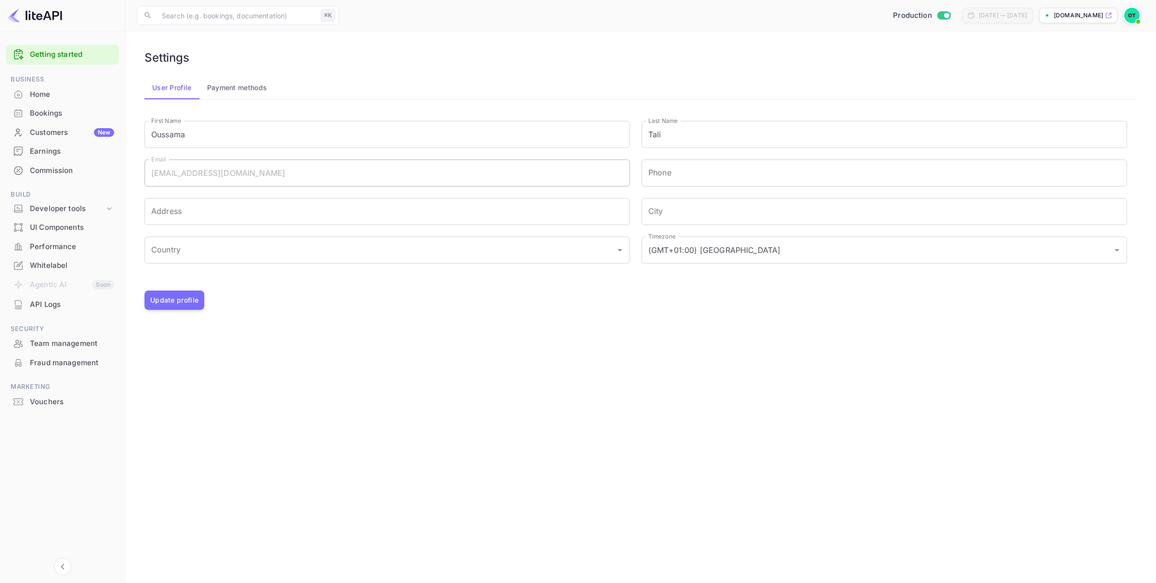
click at [60, 91] on div "Home" at bounding box center [72, 94] width 84 height 11
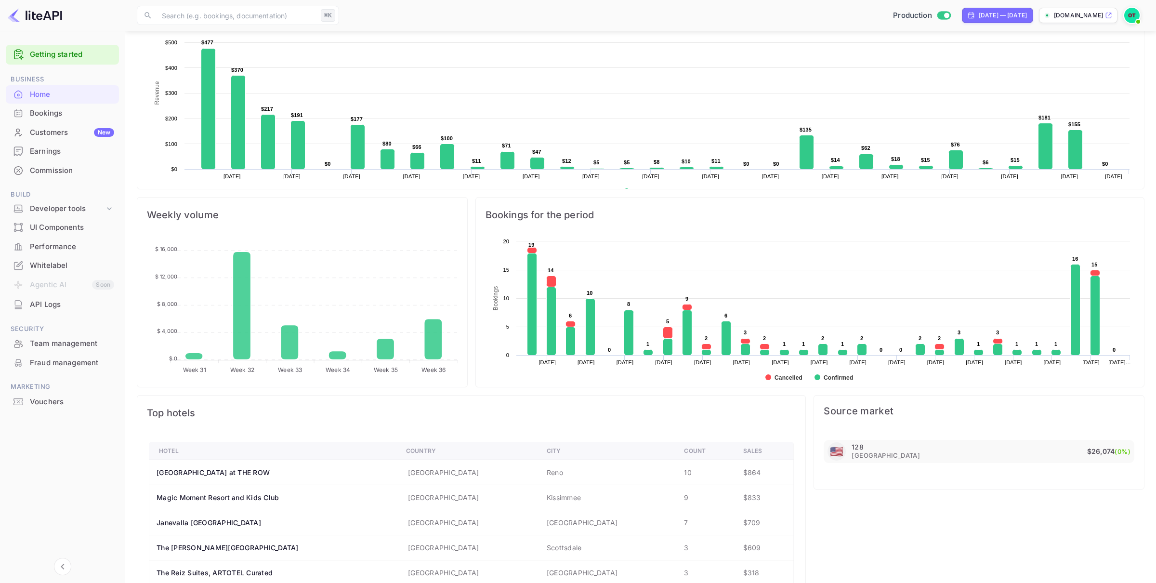
scroll to position [196, 0]
click at [56, 113] on div "Bookings" at bounding box center [72, 113] width 84 height 11
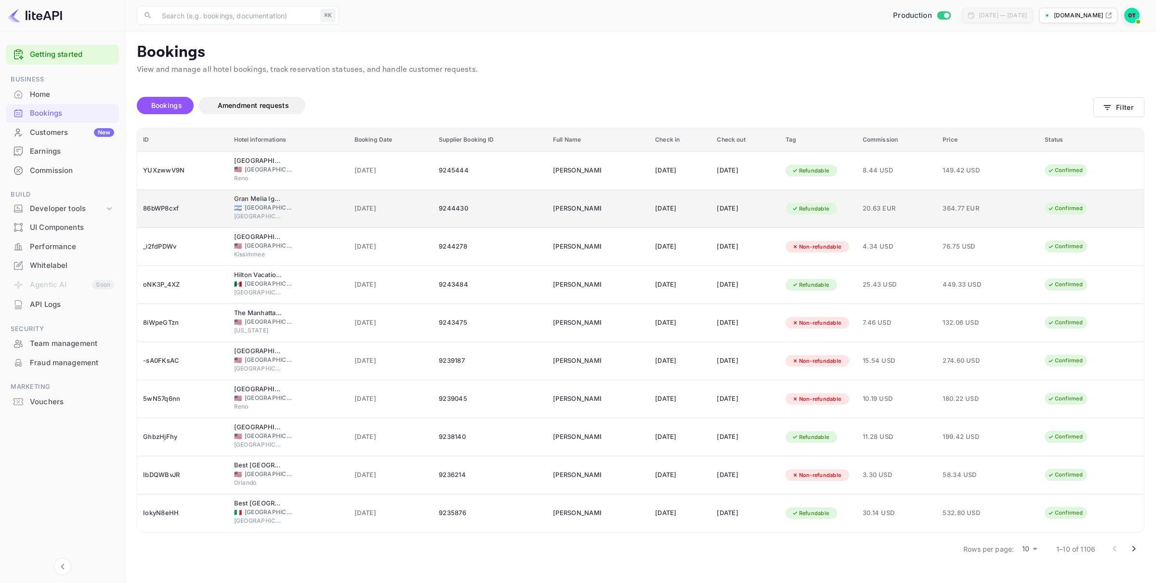
click at [300, 205] on div "🇦🇷 Argentina" at bounding box center [288, 207] width 109 height 9
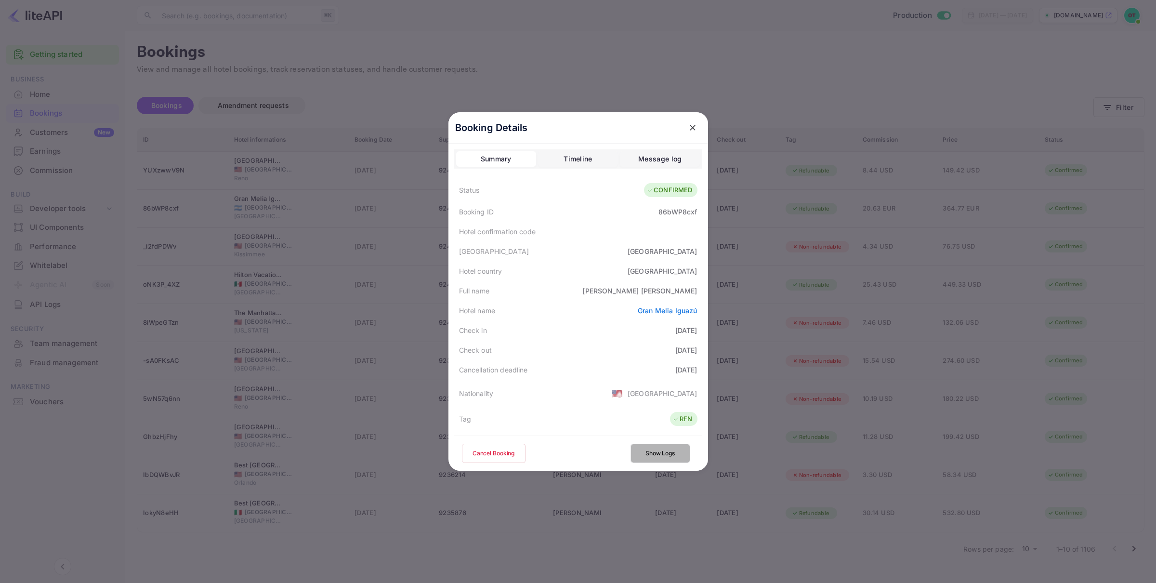
click at [670, 458] on button "Show Logs" at bounding box center [661, 453] width 60 height 19
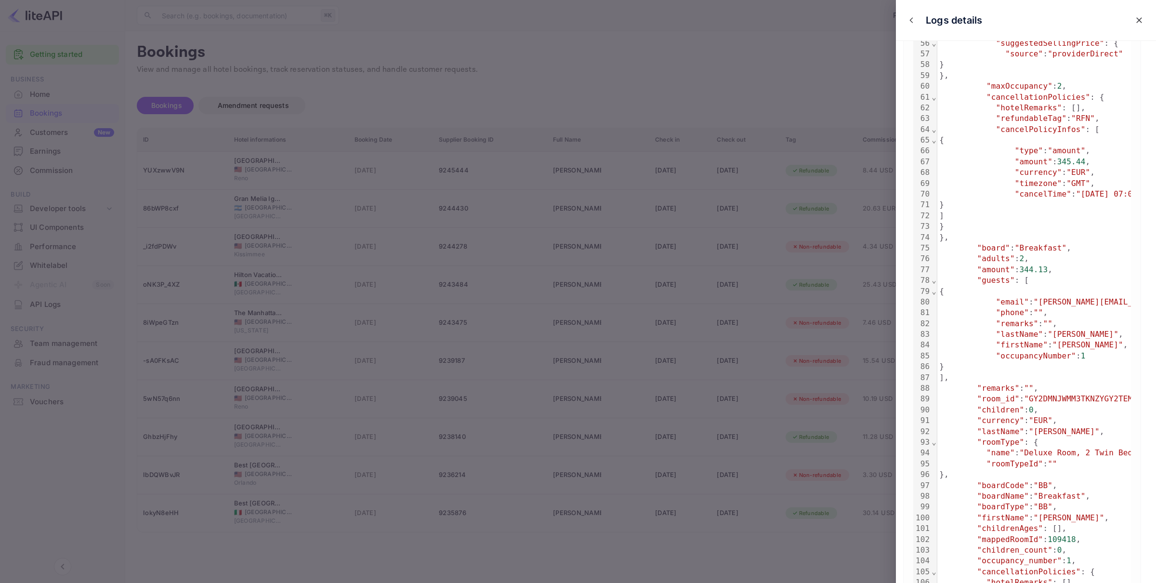
scroll to position [899, 0]
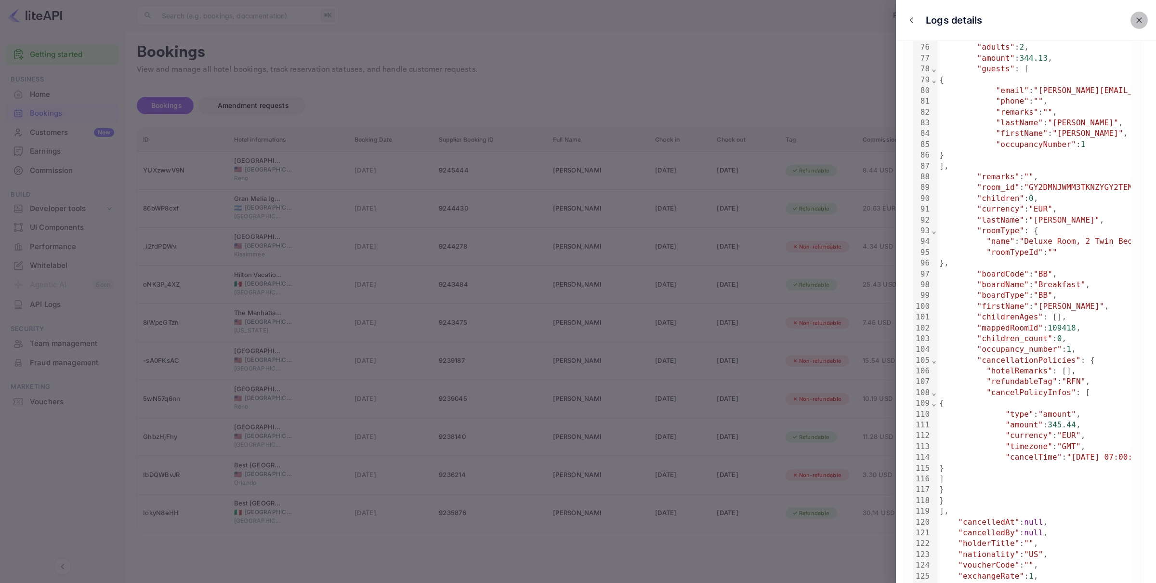
click at [1138, 20] on icon "close" at bounding box center [1139, 20] width 10 height 10
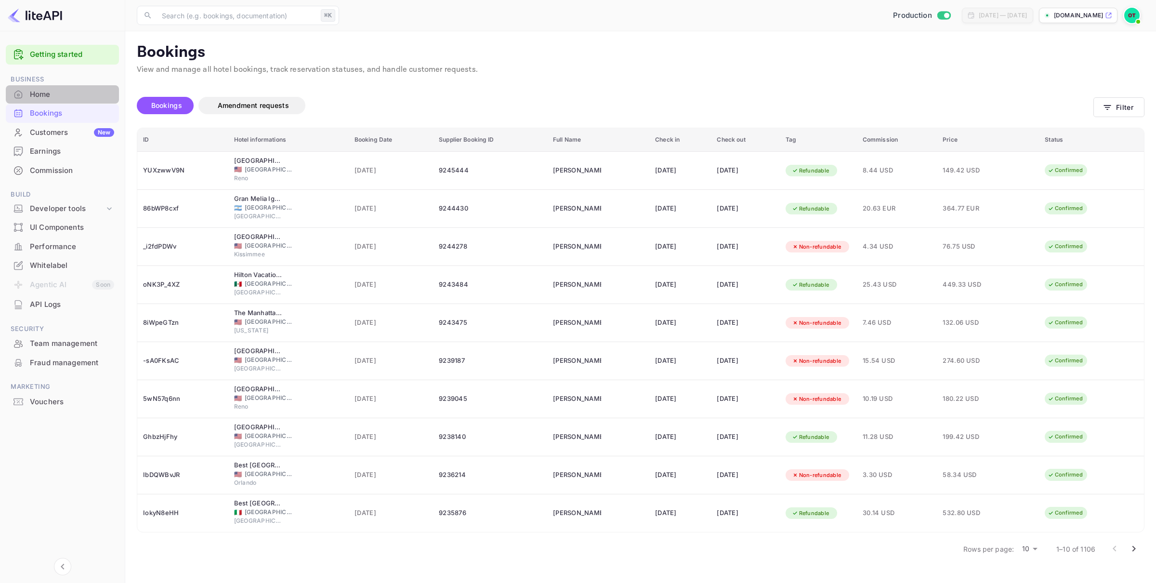
click at [60, 91] on div "Home" at bounding box center [72, 94] width 84 height 11
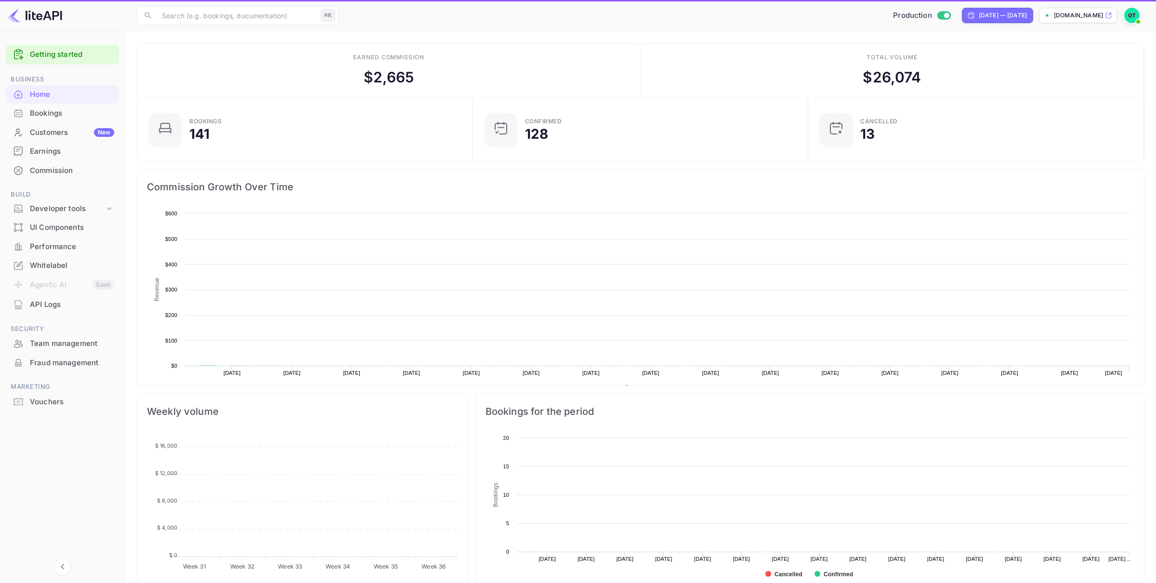
scroll to position [157, 330]
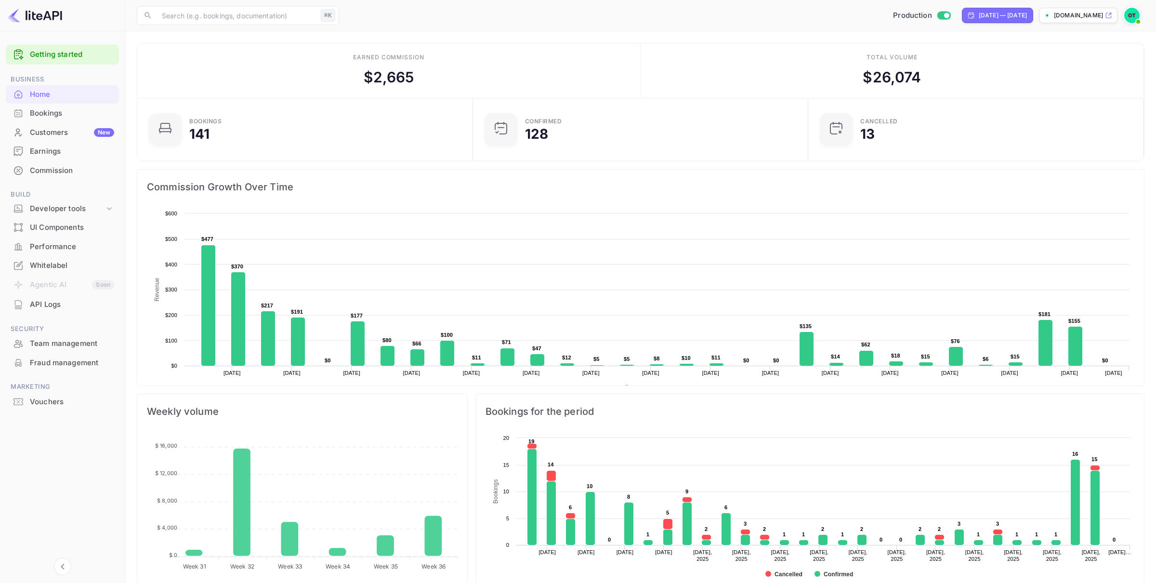
click at [51, 115] on div "Bookings" at bounding box center [72, 113] width 84 height 11
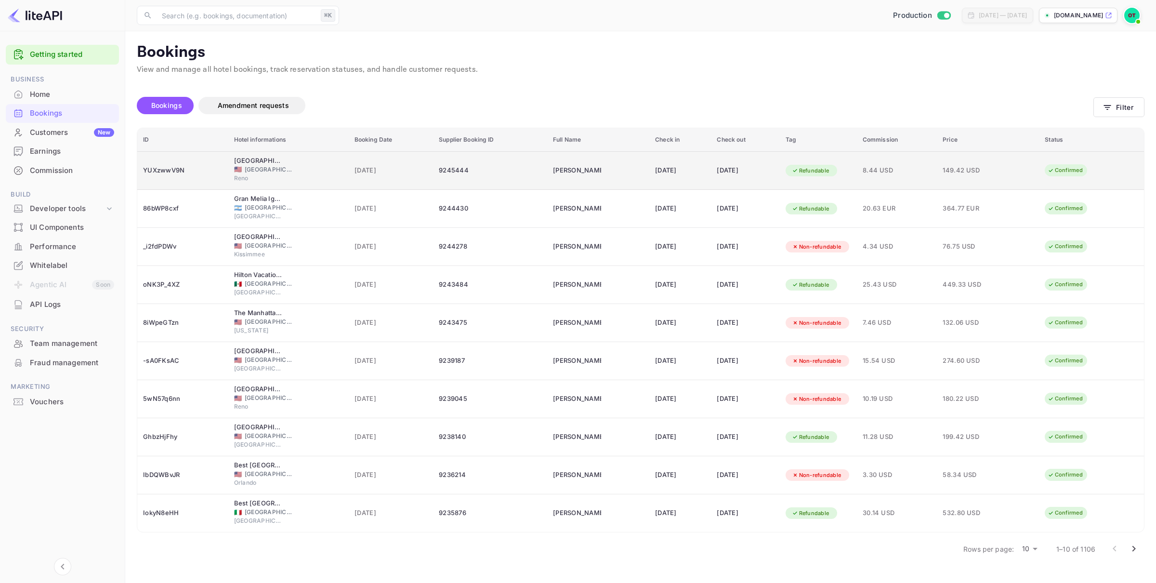
click at [463, 175] on div "9245444" at bounding box center [490, 170] width 103 height 15
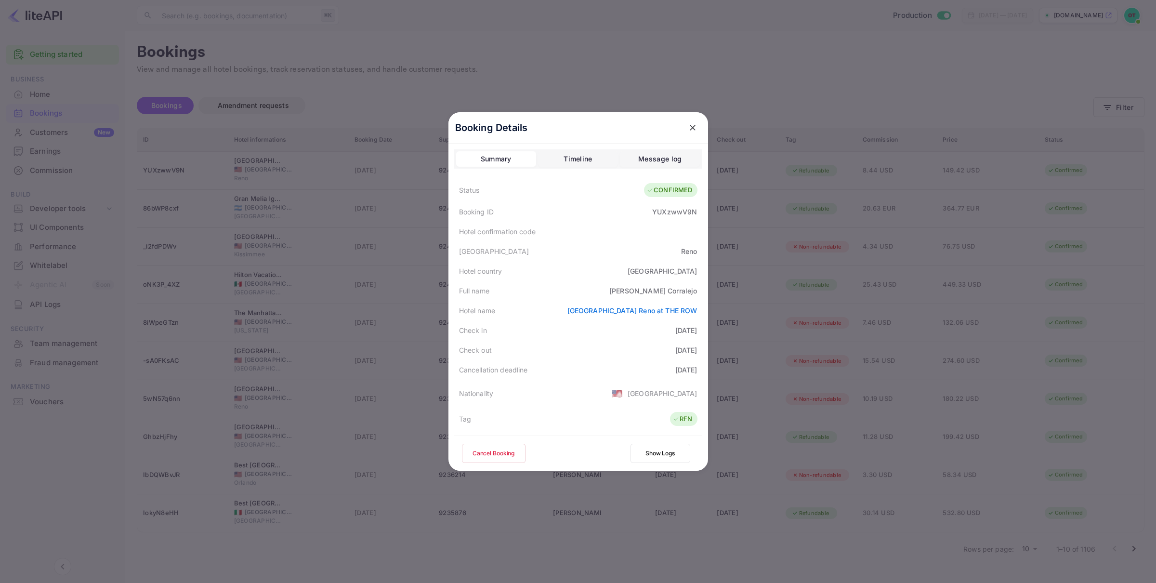
click at [667, 462] on button "Show Logs" at bounding box center [661, 453] width 60 height 19
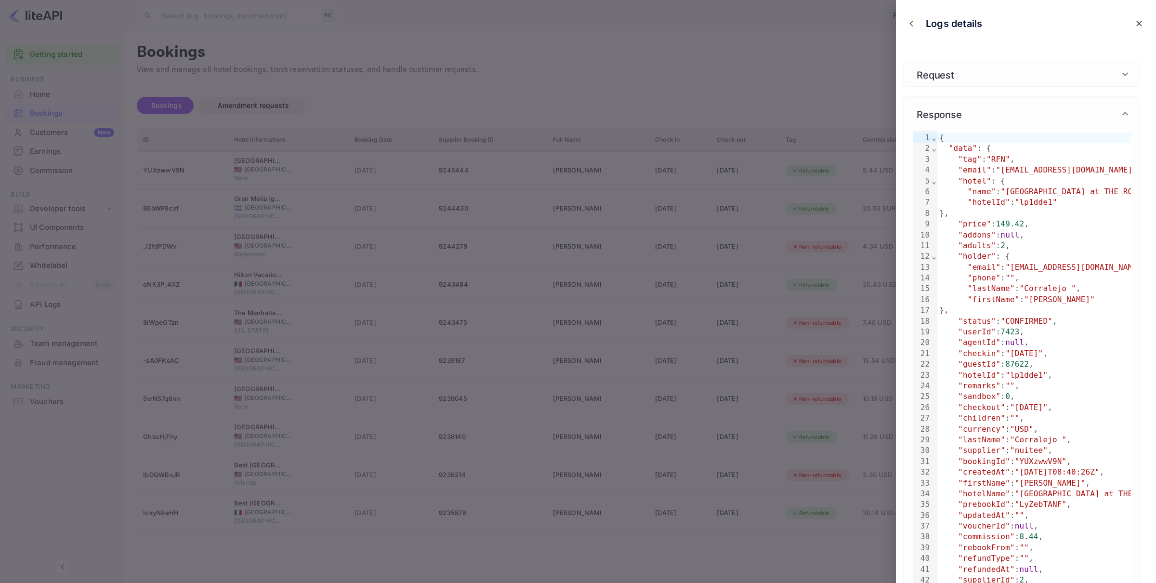
click at [345, 183] on div at bounding box center [578, 291] width 1156 height 583
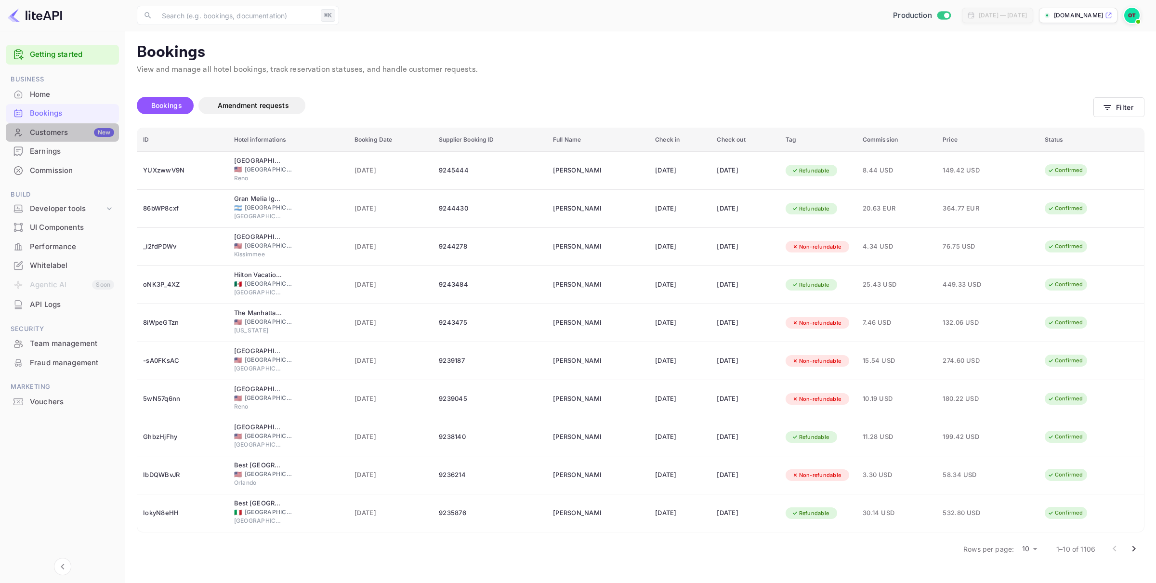
click at [41, 135] on div "Customers New" at bounding box center [72, 132] width 84 height 11
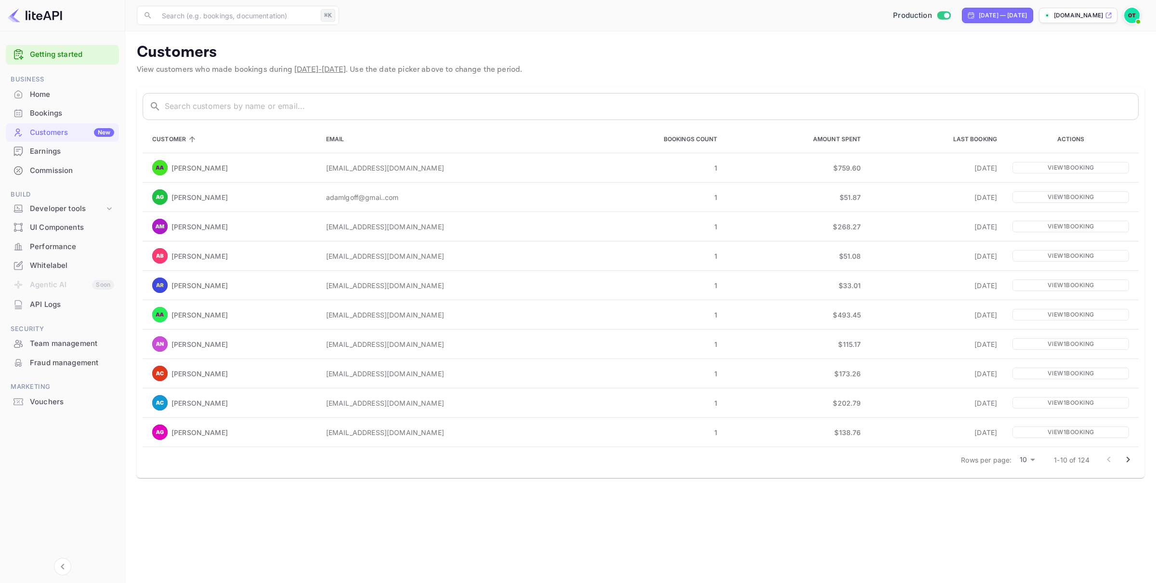
click at [69, 156] on div "Earnings" at bounding box center [72, 151] width 84 height 11
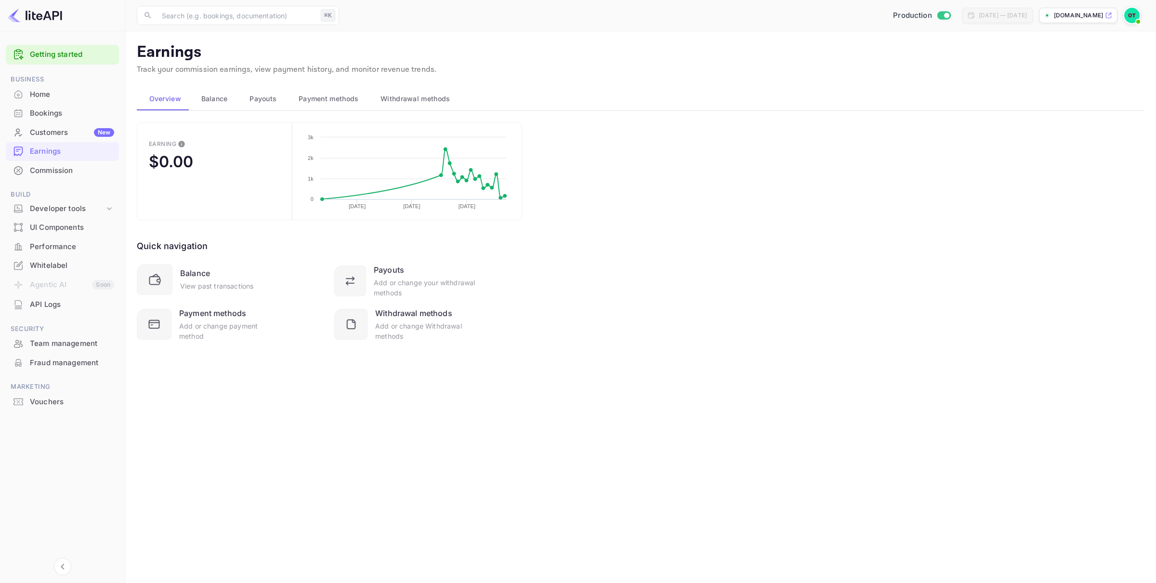
click at [70, 171] on div "Commission" at bounding box center [72, 170] width 84 height 11
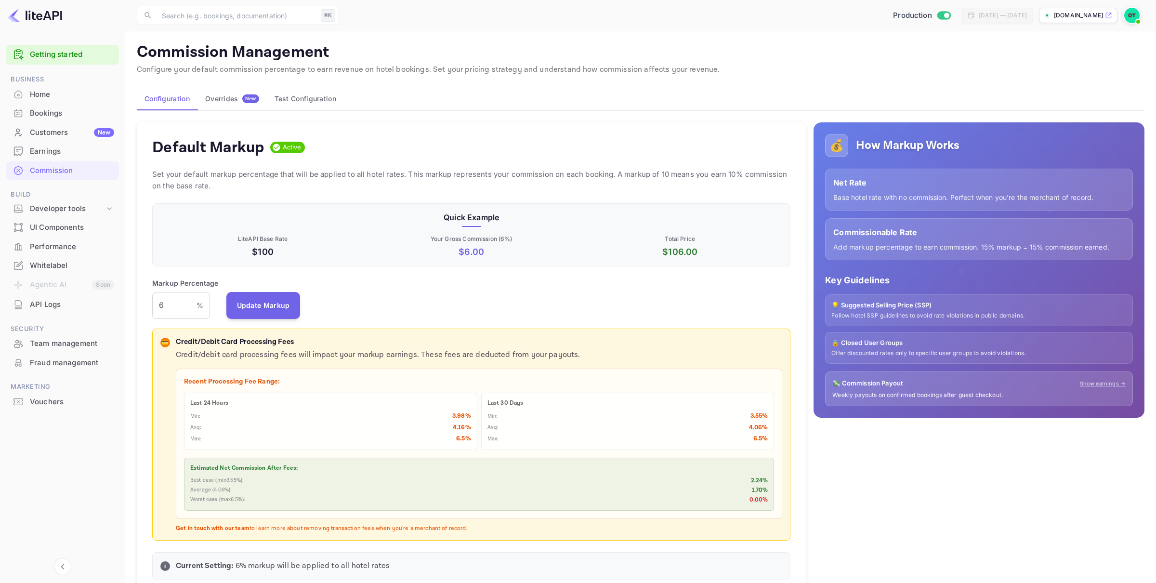
scroll to position [171, 638]
click at [227, 98] on div "Overrides New" at bounding box center [232, 98] width 54 height 9
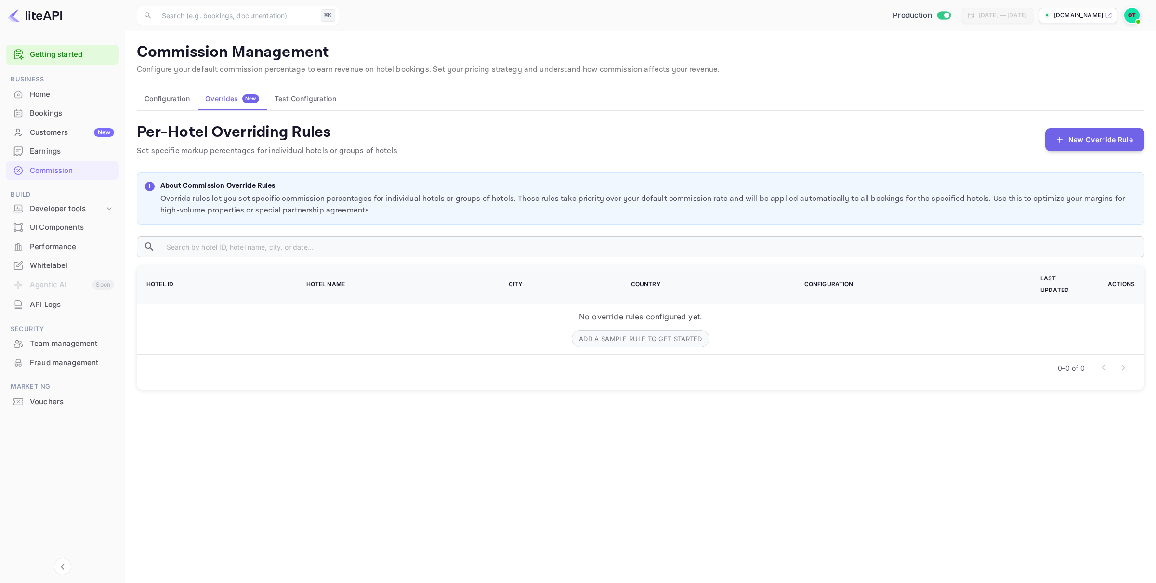
click at [181, 103] on button "Configuration" at bounding box center [167, 98] width 61 height 23
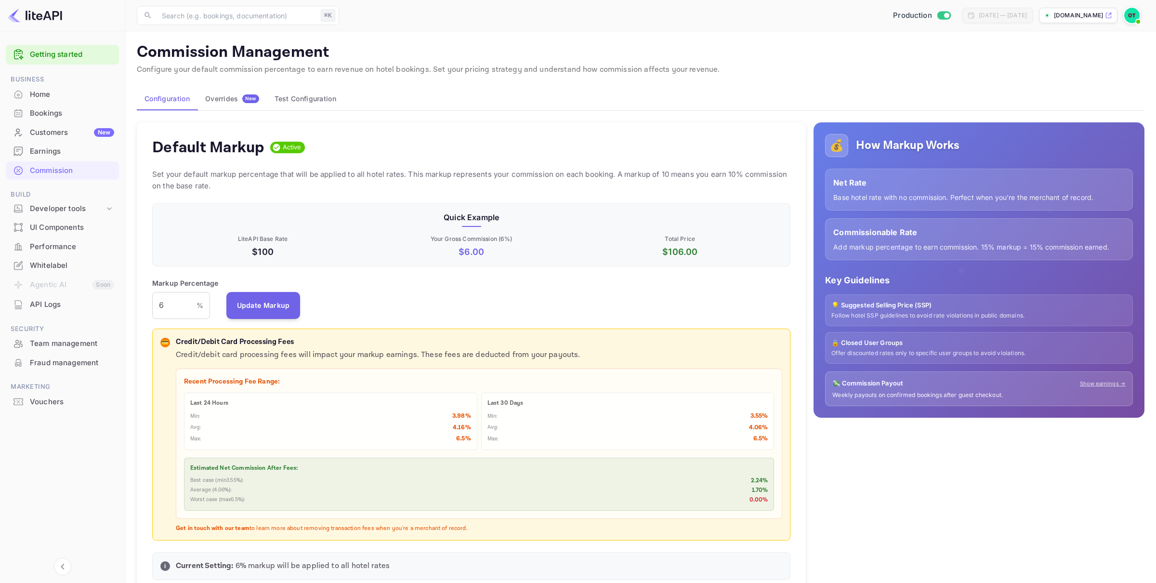
scroll to position [171, 638]
click at [220, 101] on div "Overrides New" at bounding box center [232, 98] width 54 height 9
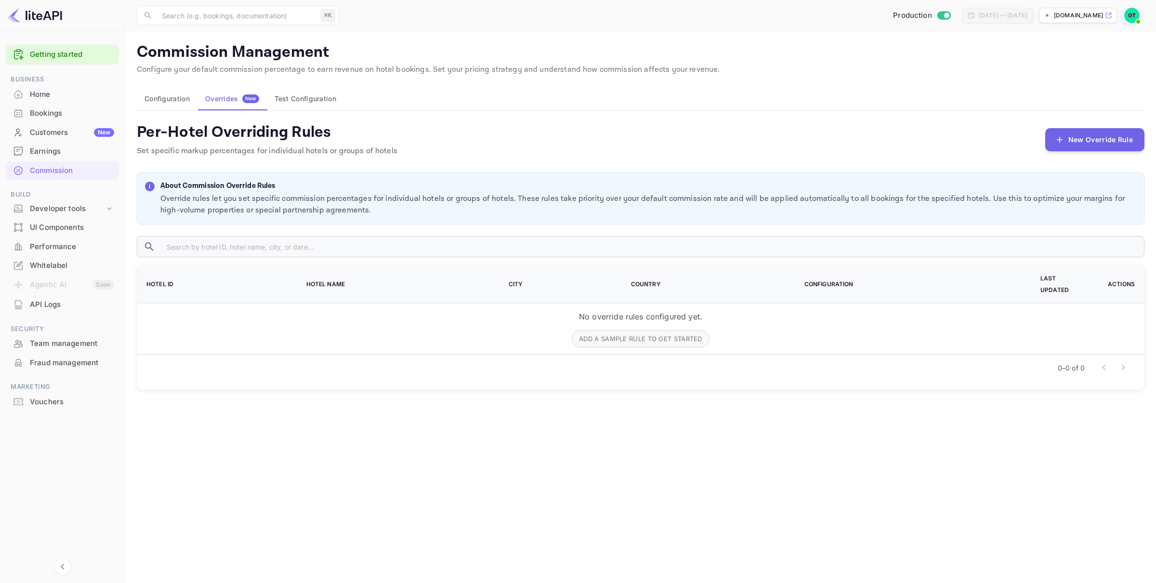
click at [182, 104] on button "Configuration" at bounding box center [167, 98] width 61 height 23
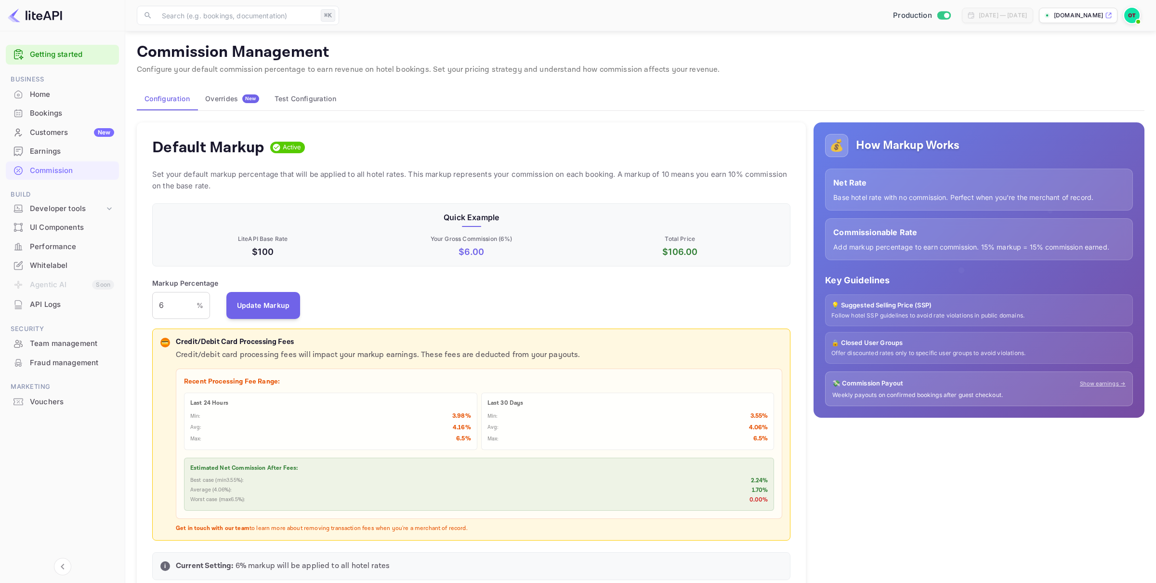
scroll to position [318, 0]
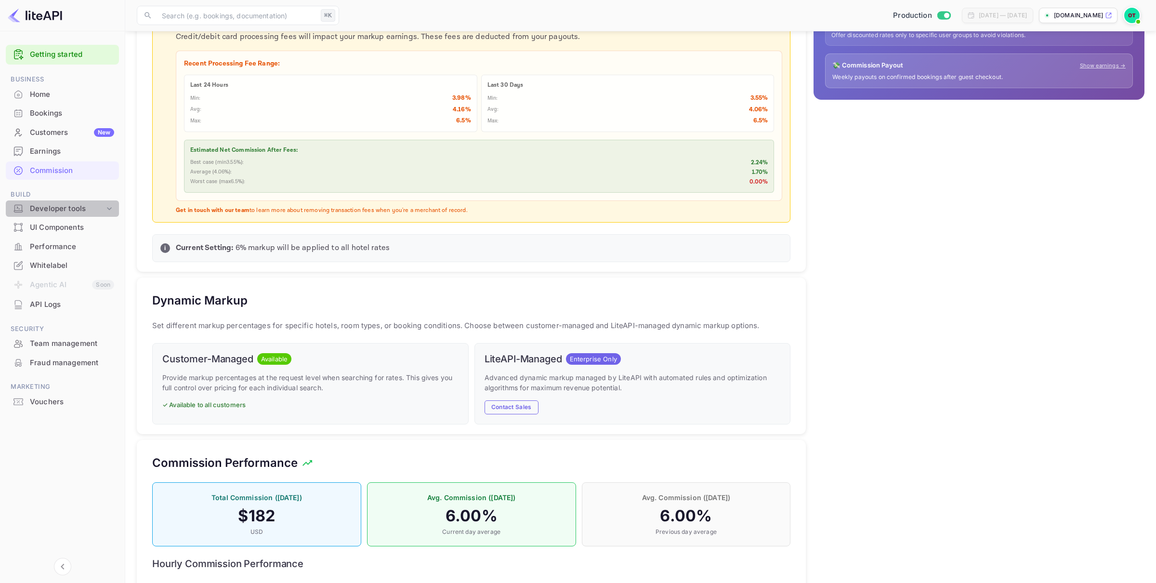
click at [45, 210] on div "Developer tools" at bounding box center [67, 208] width 75 height 11
click at [69, 225] on p "API docs and SDKs" at bounding box center [65, 225] width 63 height 10
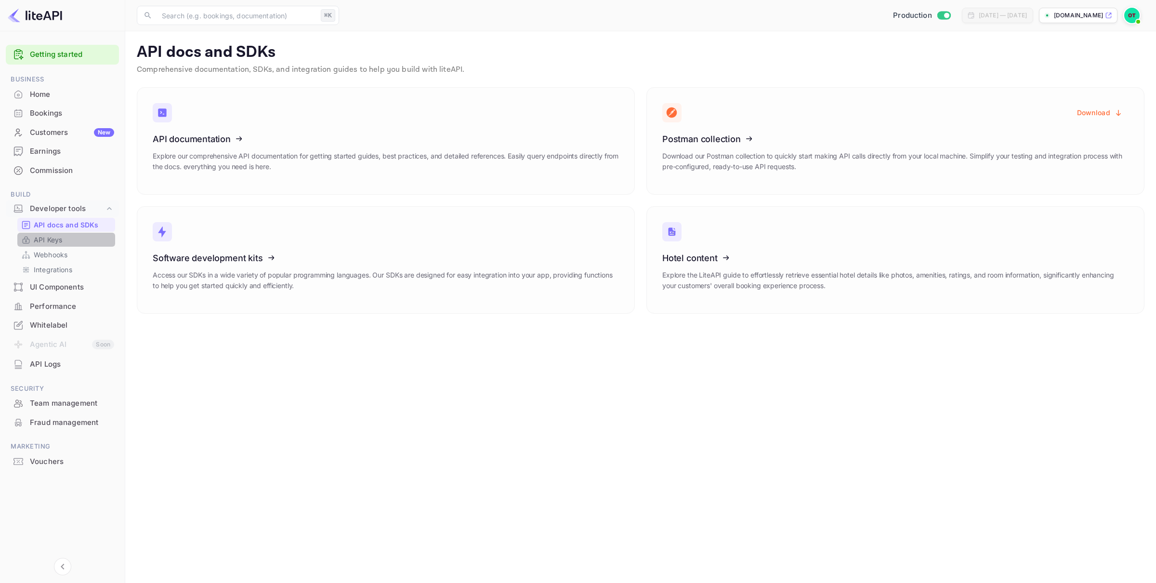
click at [58, 239] on p "API Keys" at bounding box center [48, 240] width 28 height 10
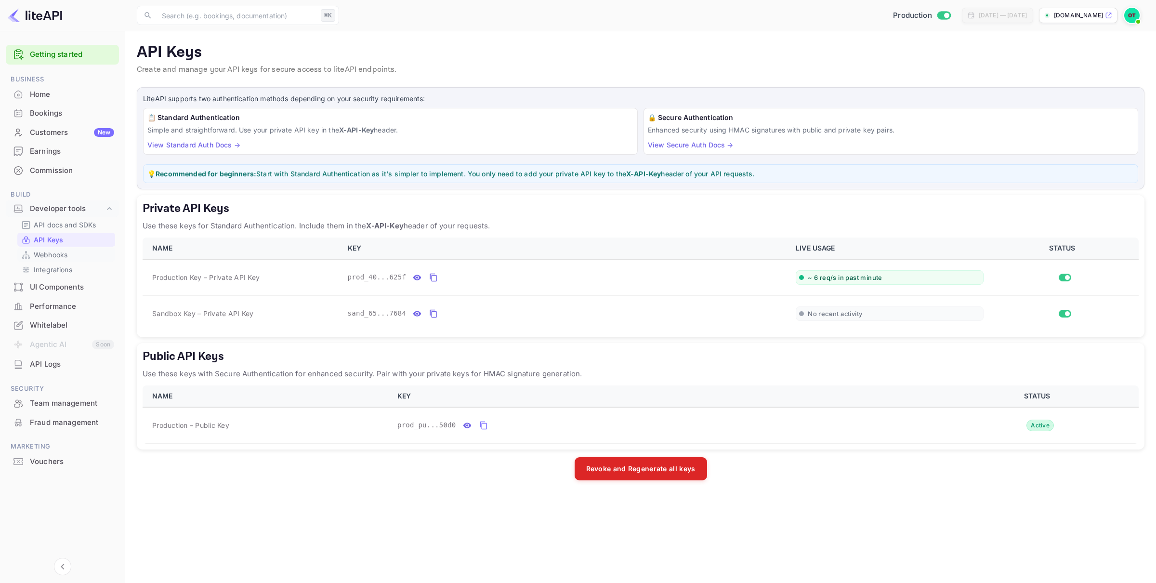
click at [64, 254] on p "Webhooks" at bounding box center [51, 255] width 34 height 10
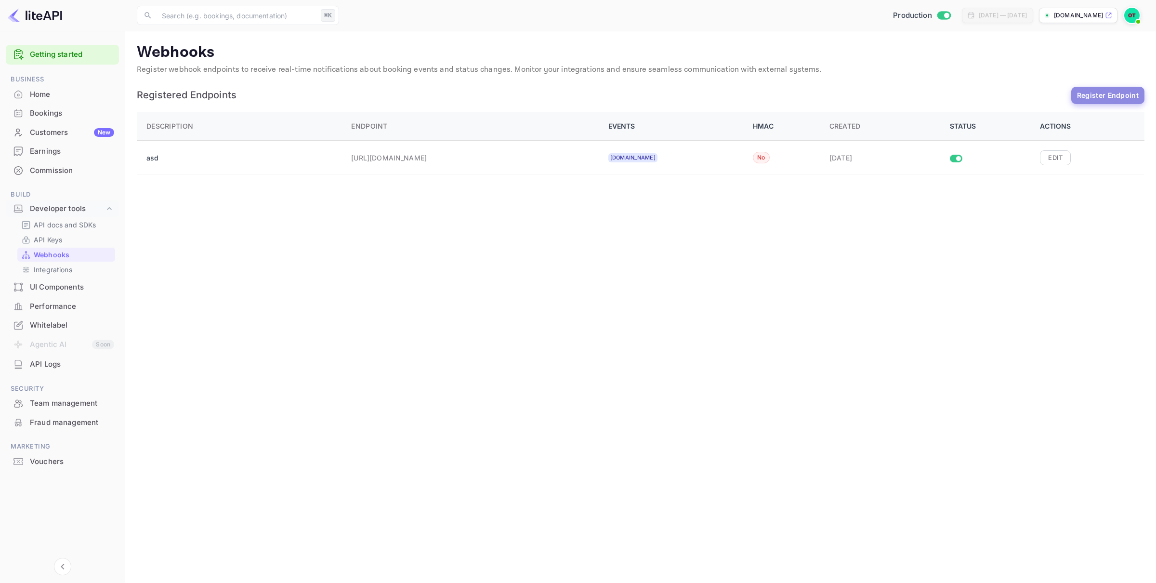
click at [1114, 92] on button "Register Endpoint" at bounding box center [1107, 95] width 73 height 17
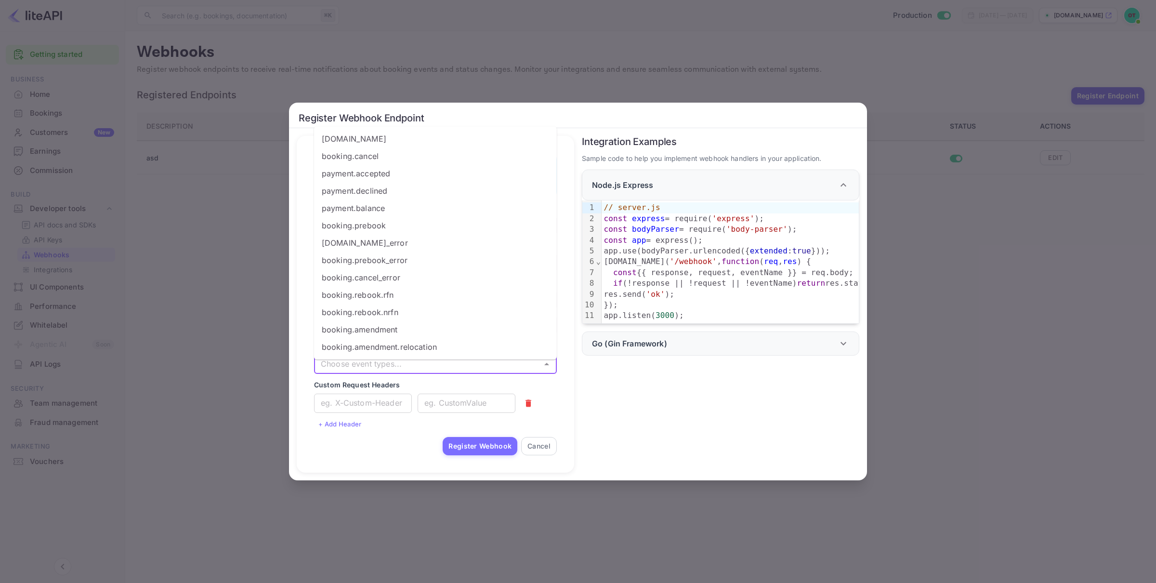
click at [434, 370] on input "Select Events" at bounding box center [427, 363] width 221 height 13
click at [204, 262] on div "Register Webhook Endpoint 💡 Getting started: Register your webhook endpoint bel…" at bounding box center [578, 291] width 1156 height 583
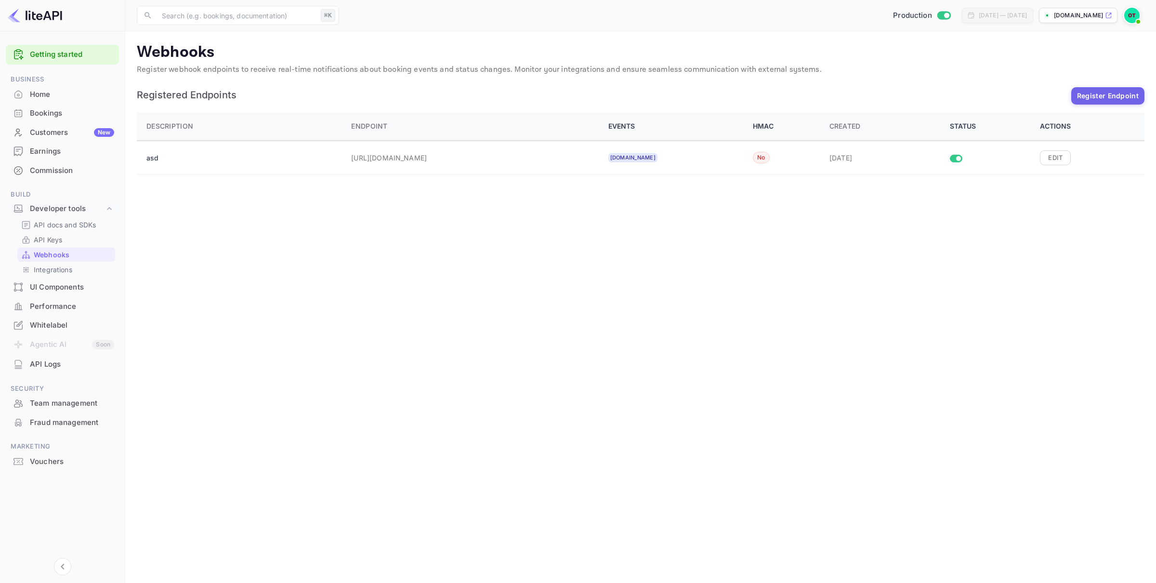
click at [52, 262] on div "API docs and SDKs API Keys Webhooks Integrations" at bounding box center [62, 247] width 113 height 59
click at [48, 268] on p "Integrations" at bounding box center [53, 269] width 39 height 10
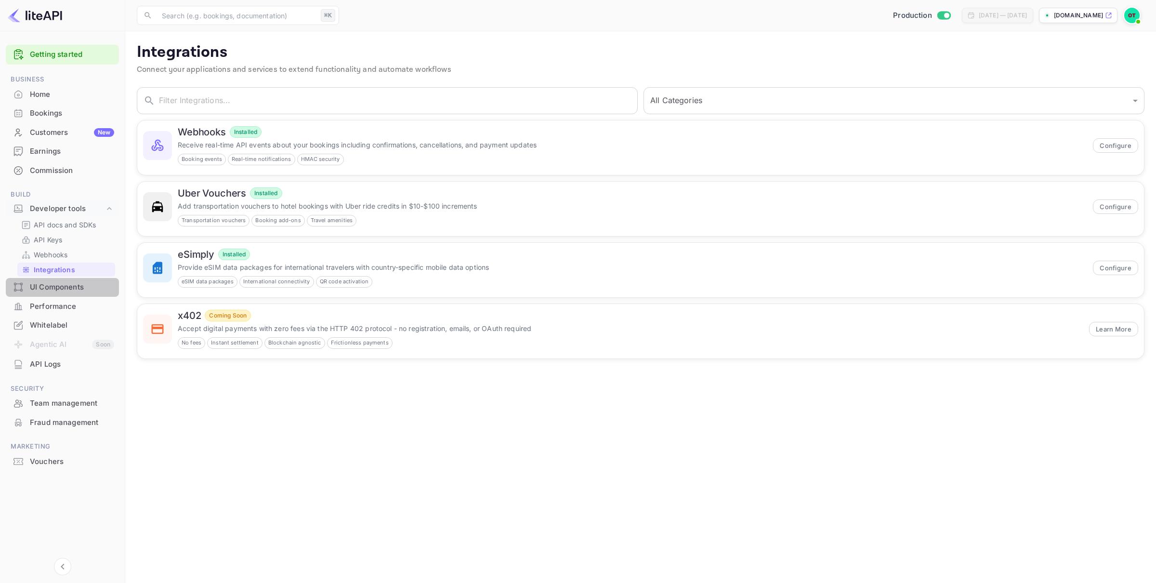
click at [46, 291] on div "UI Components" at bounding box center [72, 287] width 84 height 11
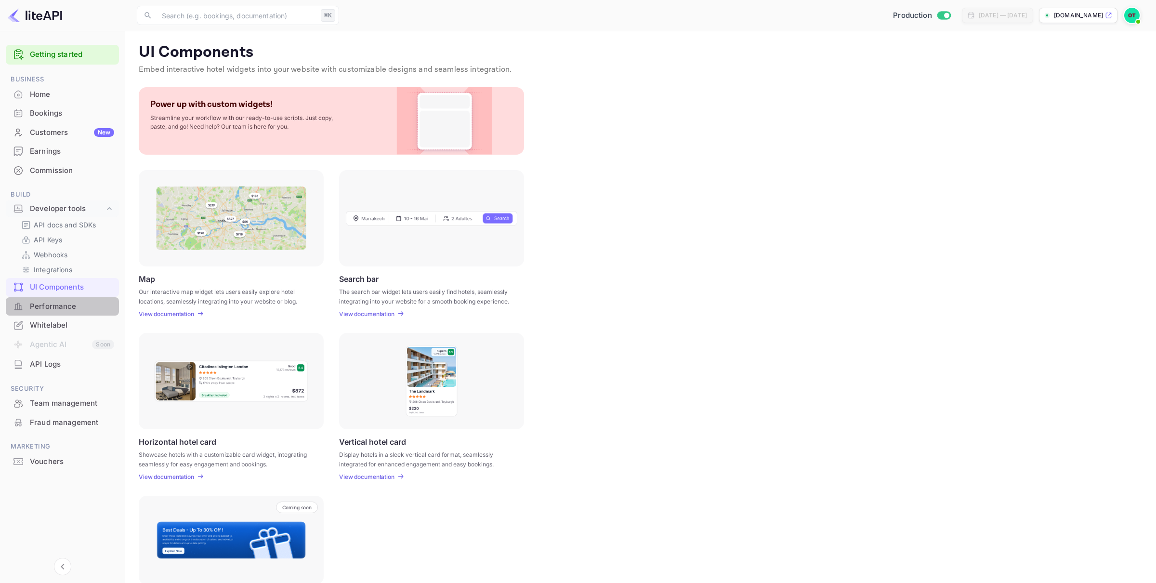
click at [55, 307] on div "Performance" at bounding box center [72, 306] width 84 height 11
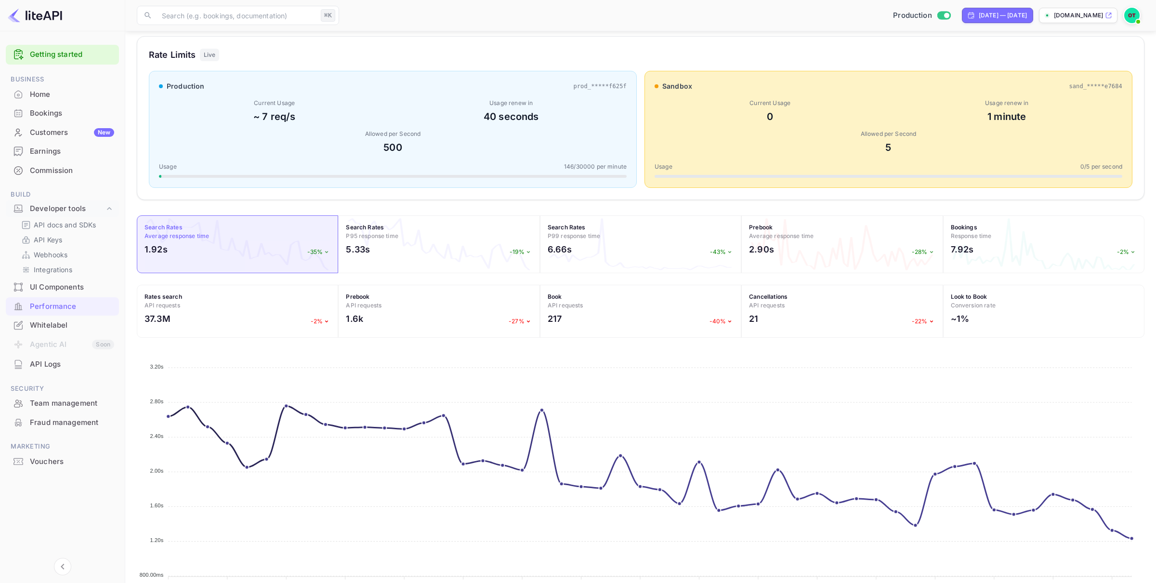
scroll to position [129, 0]
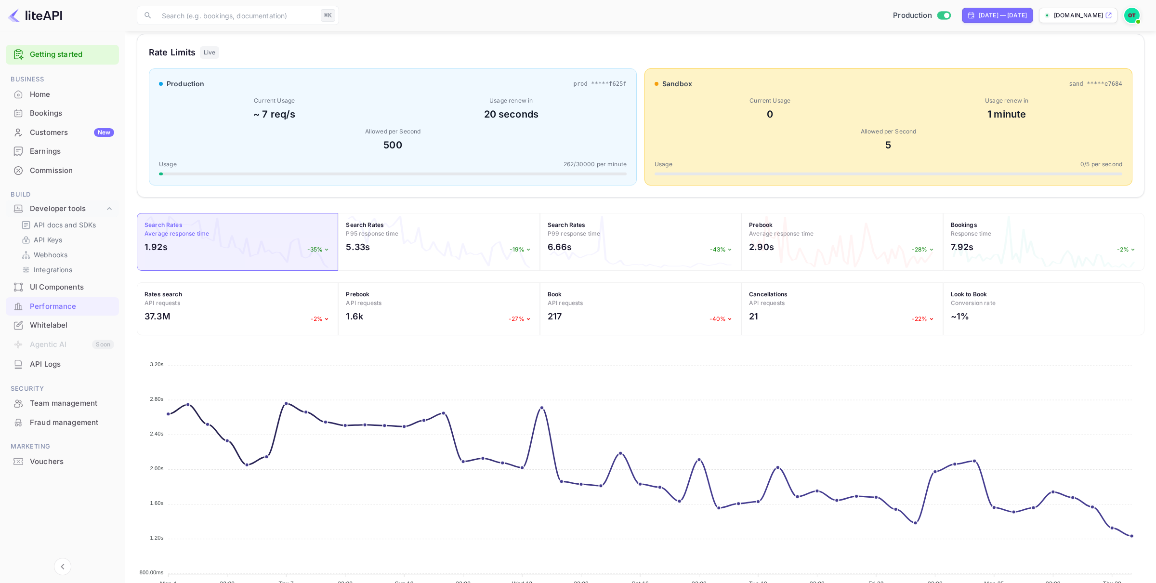
click at [66, 368] on div "API Logs" at bounding box center [72, 364] width 84 height 11
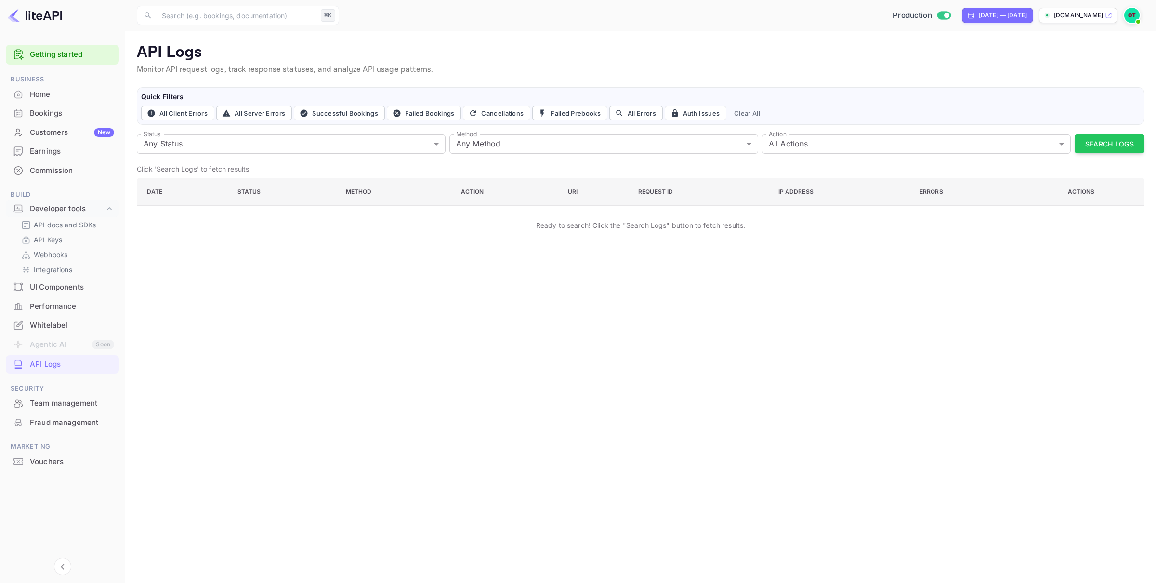
click at [69, 403] on div "Team management" at bounding box center [72, 403] width 84 height 11
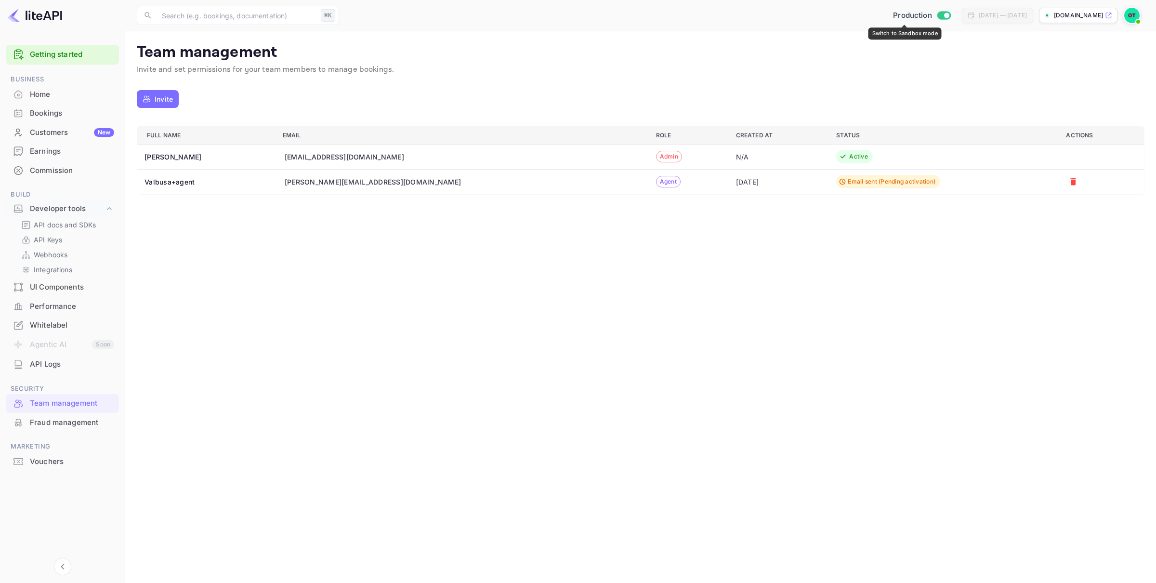
click at [937, 15] on input "Switch to Sandbox mode" at bounding box center [946, 15] width 19 height 6
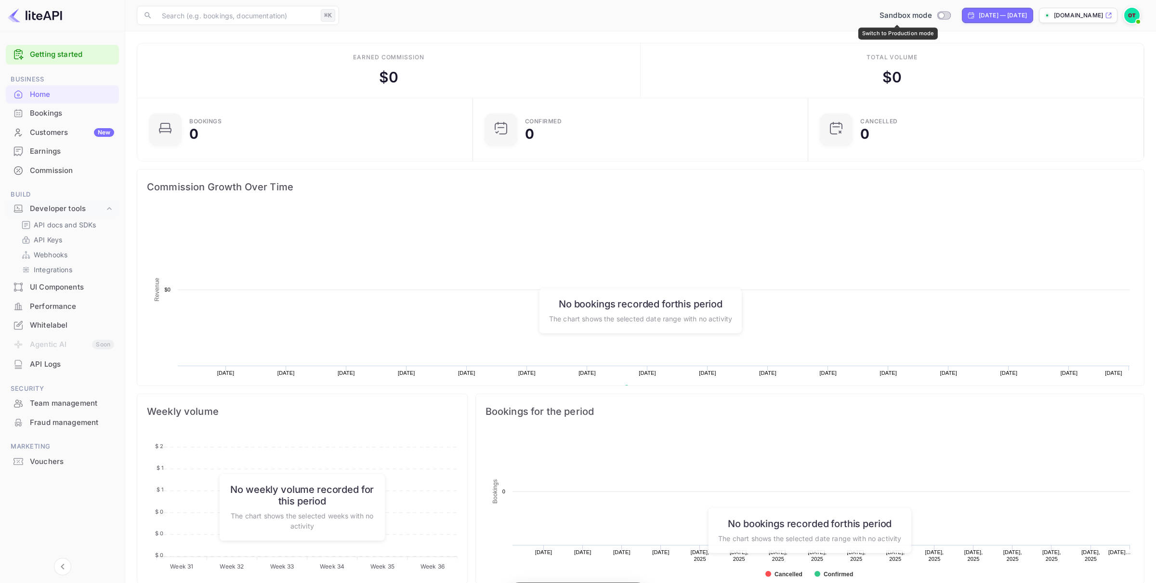
scroll to position [157, 330]
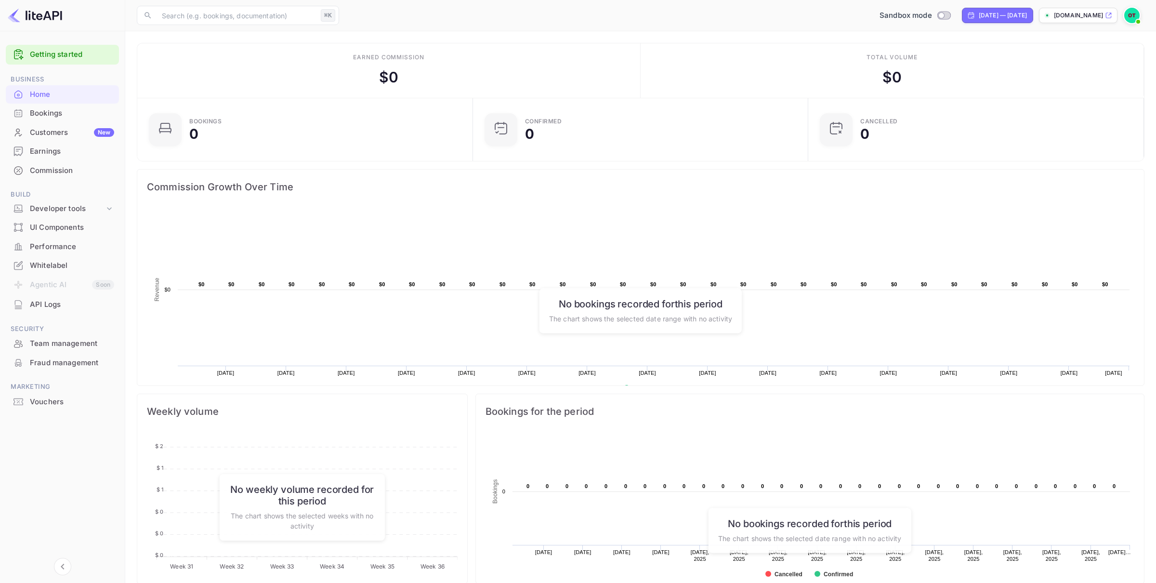
click at [1085, 13] on p "[DOMAIN_NAME]" at bounding box center [1078, 15] width 49 height 9
click at [932, 17] on input "Switch to Production mode" at bounding box center [941, 15] width 19 height 6
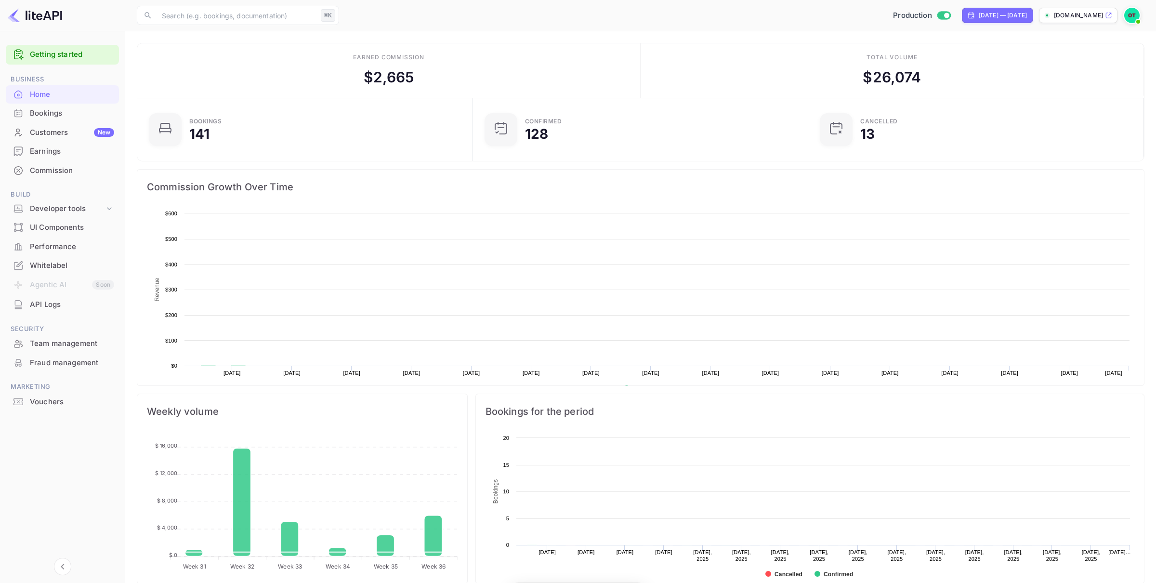
scroll to position [157, 330]
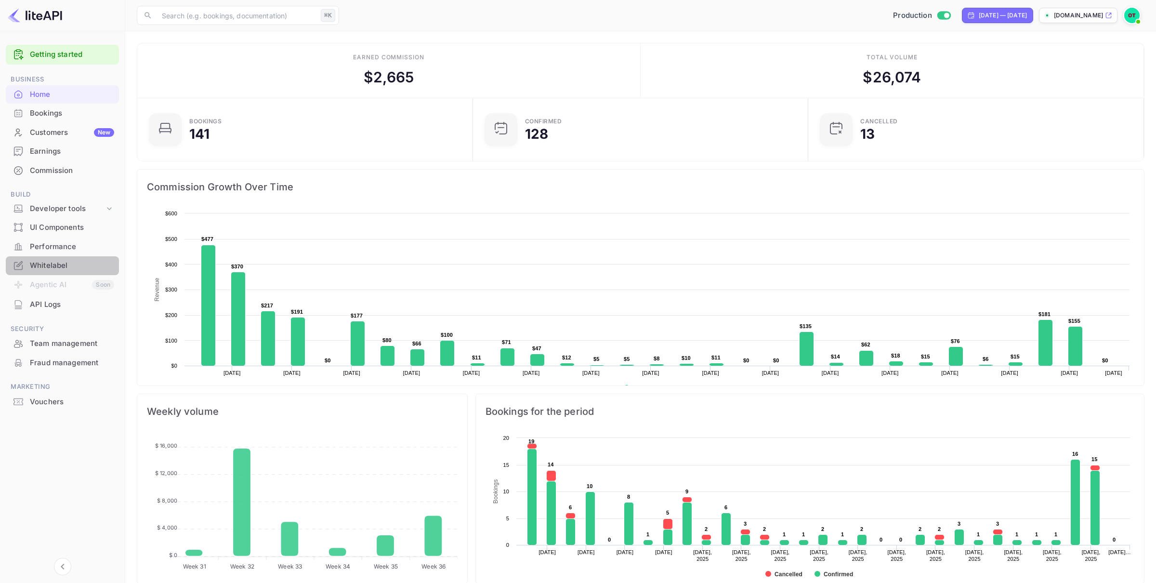
click at [56, 262] on div "Whitelabel" at bounding box center [72, 265] width 84 height 11
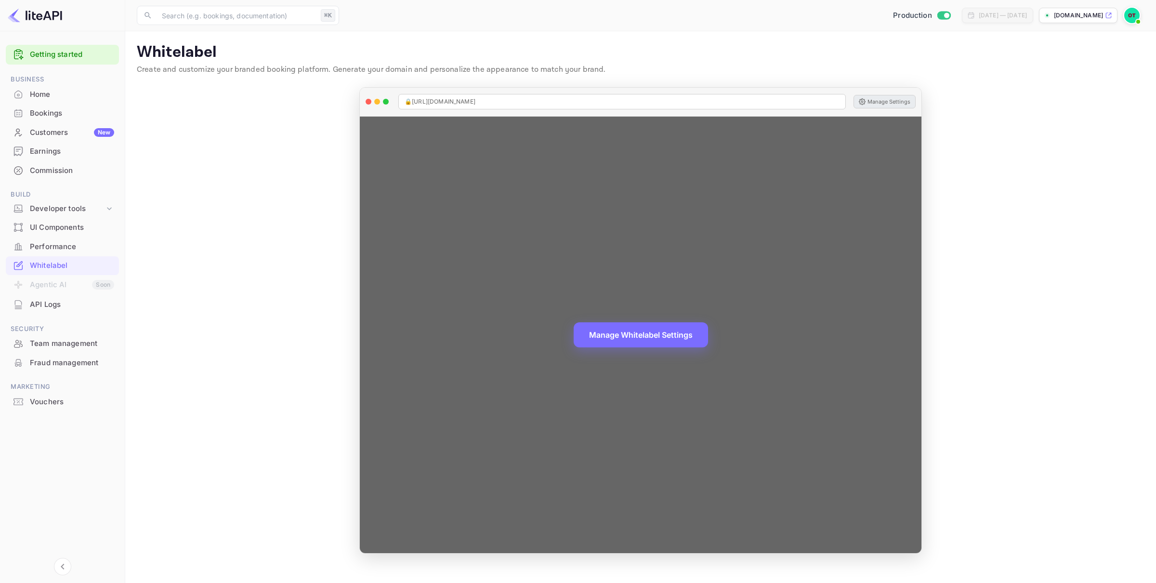
click at [881, 102] on button "Manage Settings" at bounding box center [885, 101] width 62 height 13
